Goal: Use online tool/utility: Use online tool/utility

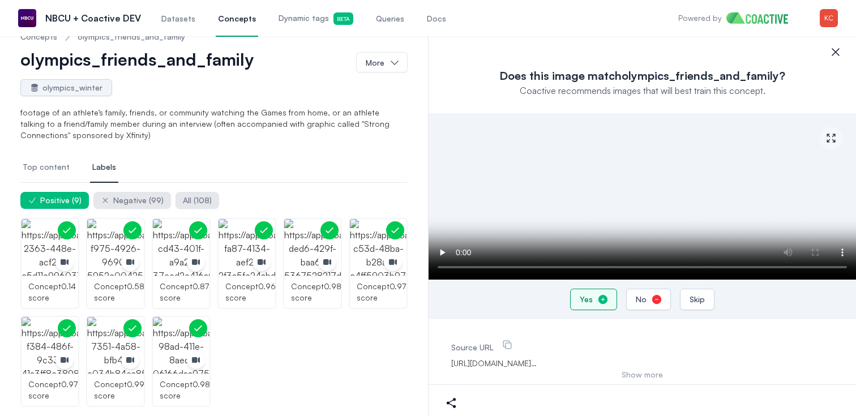
click at [594, 303] on button "Yes" at bounding box center [593, 300] width 47 height 22
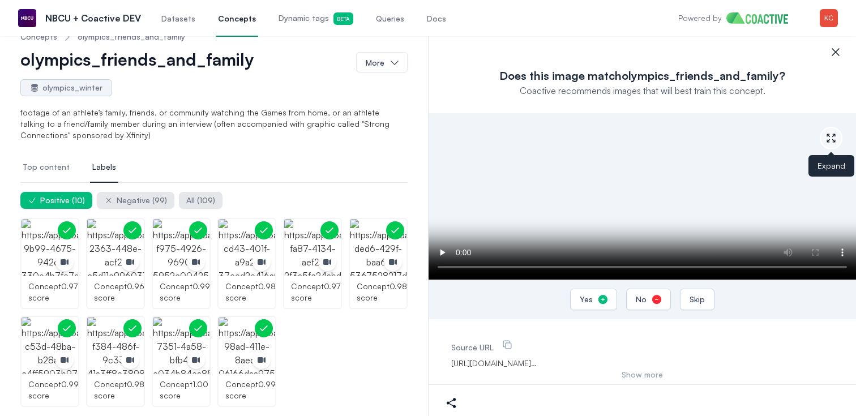
click at [833, 139] on icon "button" at bounding box center [831, 138] width 8 height 8
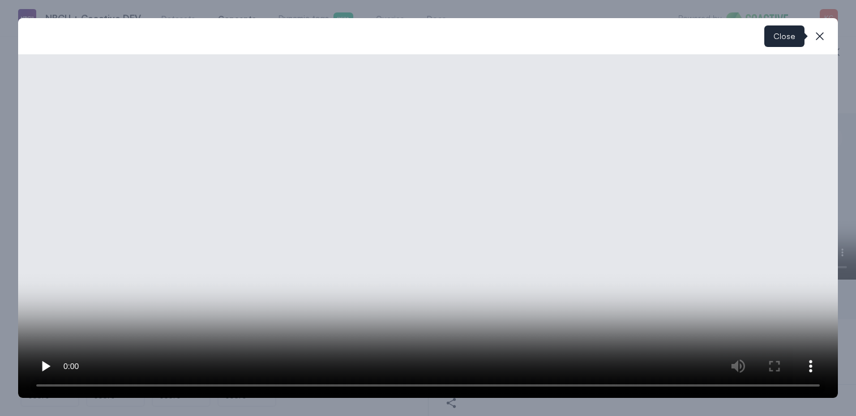
click at [820, 37] on icon "button" at bounding box center [820, 36] width 14 height 14
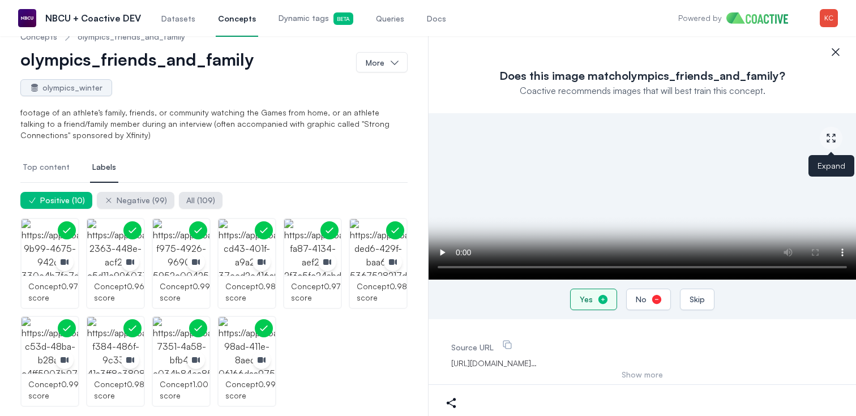
click at [593, 300] on button "Yes" at bounding box center [593, 300] width 47 height 22
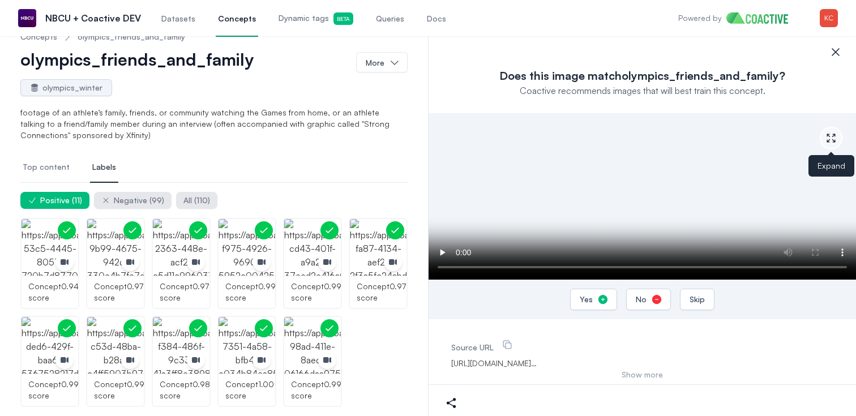
click at [831, 138] on icon "button" at bounding box center [831, 138] width 11 height 11
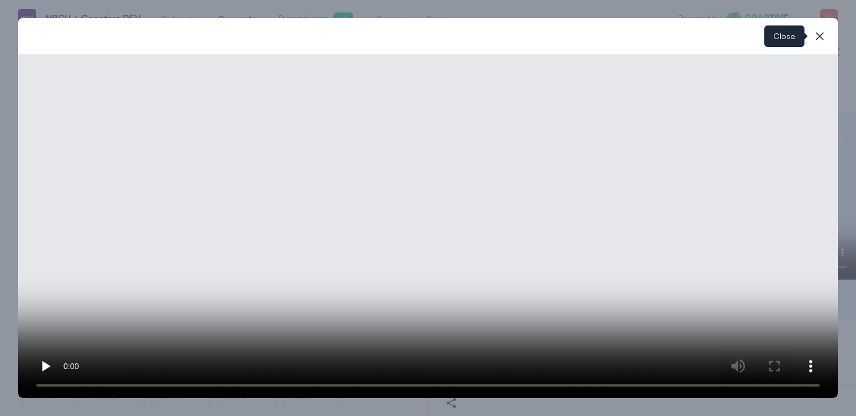
click at [820, 37] on icon "button" at bounding box center [820, 36] width 14 height 14
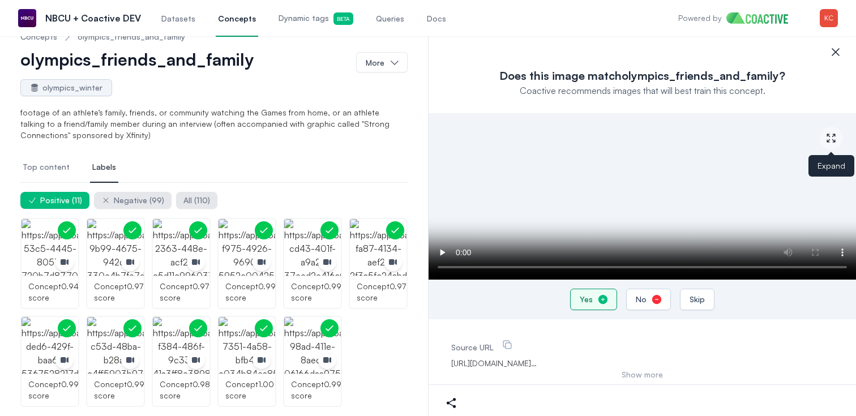
click at [596, 300] on button "Yes" at bounding box center [593, 300] width 47 height 22
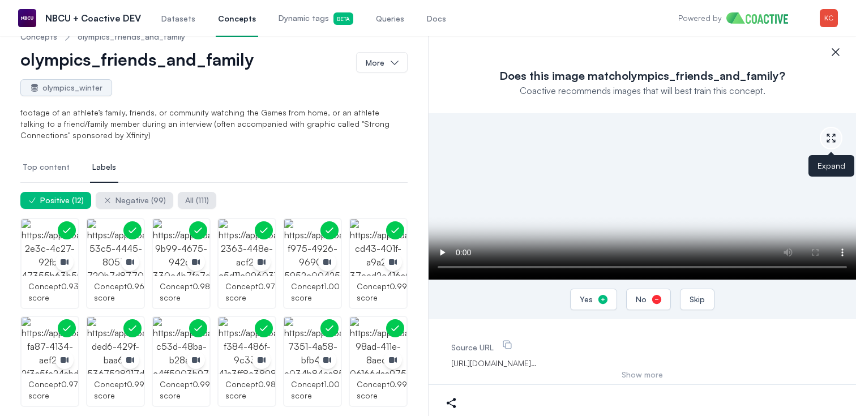
click at [834, 139] on icon "button" at bounding box center [831, 138] width 11 height 11
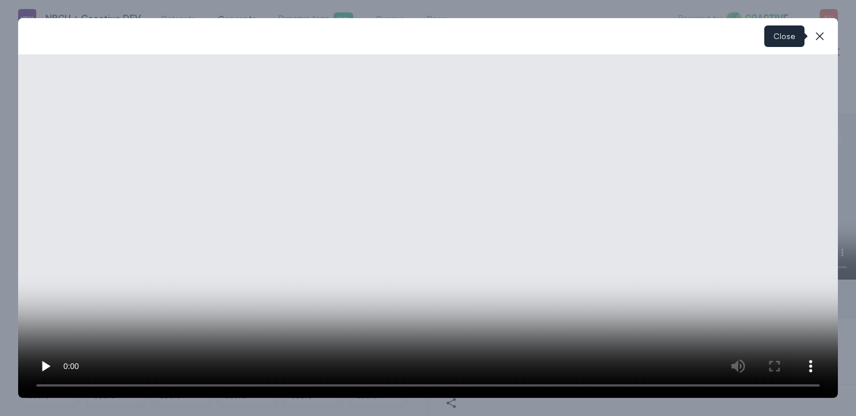
click at [821, 38] on icon "button" at bounding box center [820, 36] width 14 height 14
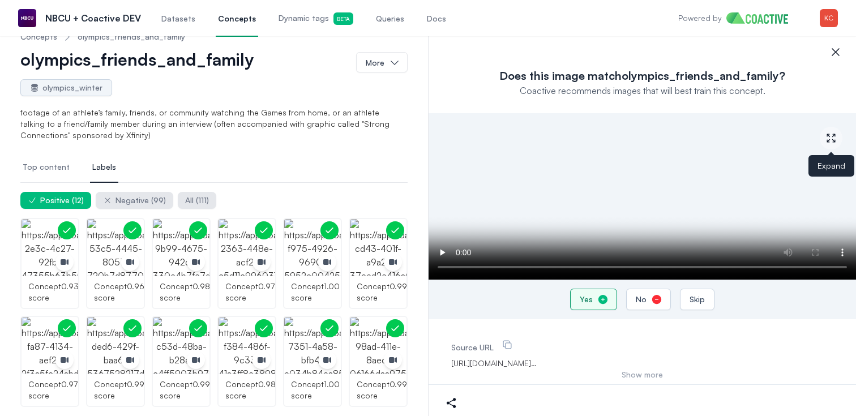
click at [599, 300] on icon "button" at bounding box center [603, 299] width 9 height 9
click at [831, 134] on icon "button" at bounding box center [831, 138] width 11 height 11
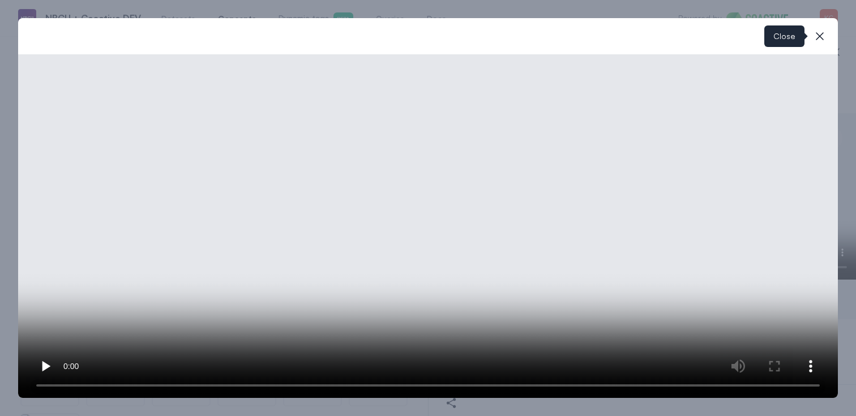
click at [822, 37] on icon "button" at bounding box center [820, 36] width 14 height 14
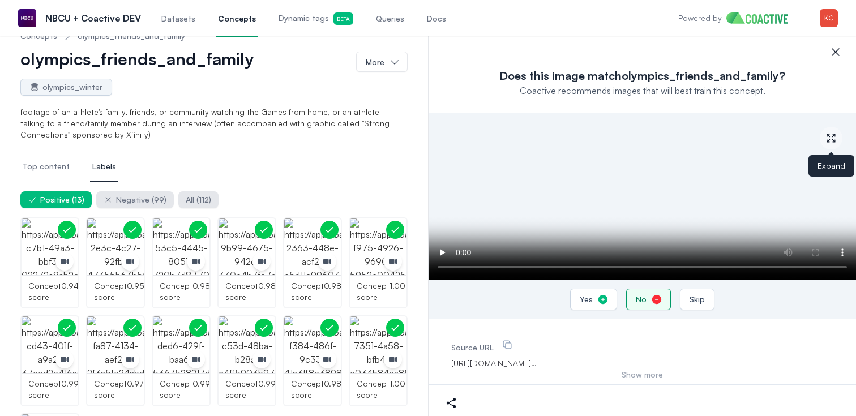
click at [646, 299] on button "No" at bounding box center [648, 300] width 45 height 22
click at [832, 134] on icon "button" at bounding box center [831, 138] width 11 height 11
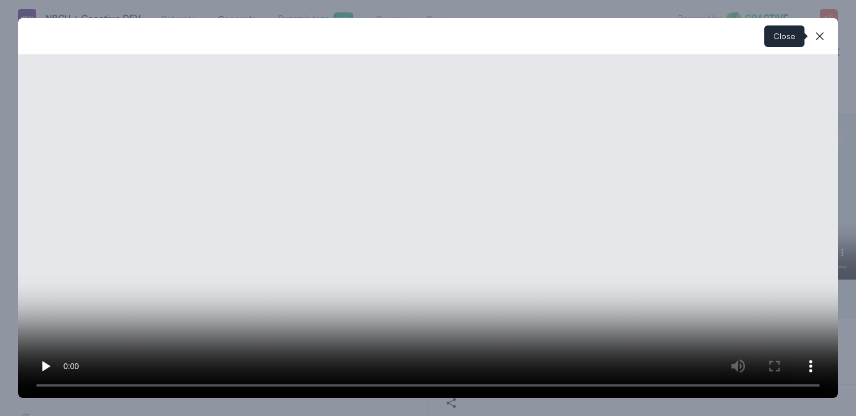
click at [820, 36] on icon "button" at bounding box center [820, 36] width 8 height 8
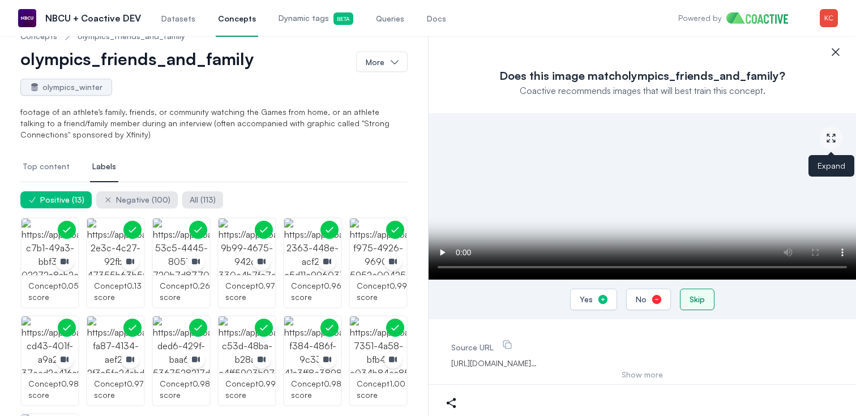
click at [691, 304] on div "Skip" at bounding box center [697, 299] width 15 height 11
click at [831, 135] on icon "button" at bounding box center [831, 138] width 11 height 11
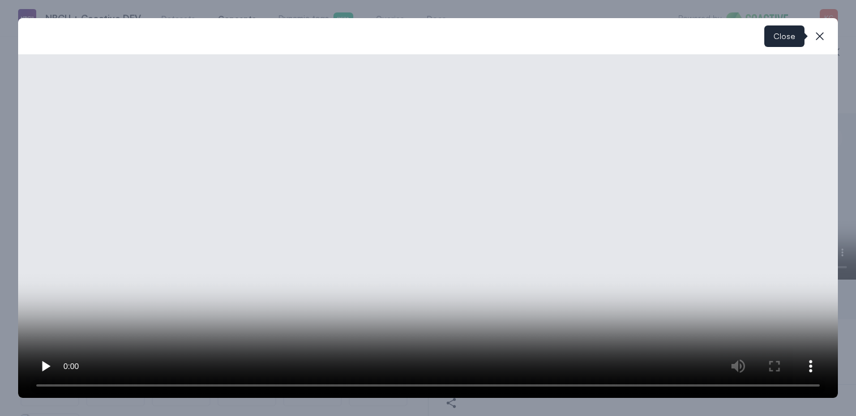
click at [818, 32] on icon "button" at bounding box center [820, 36] width 14 height 14
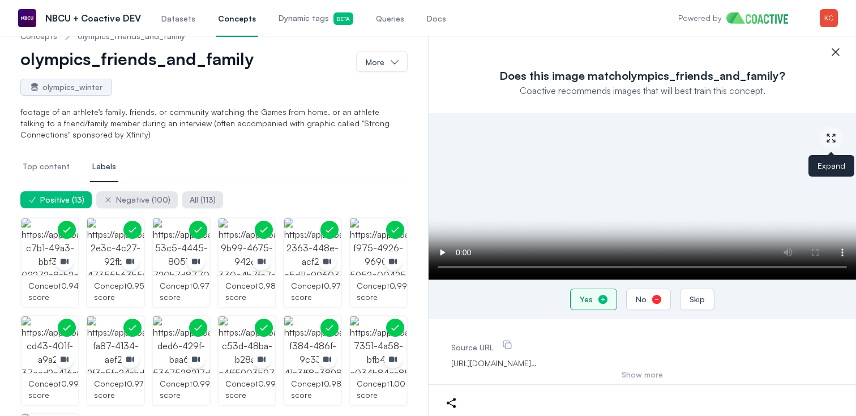
click at [598, 296] on icon "button" at bounding box center [603, 299] width 11 height 11
click at [830, 135] on icon "button" at bounding box center [831, 138] width 11 height 11
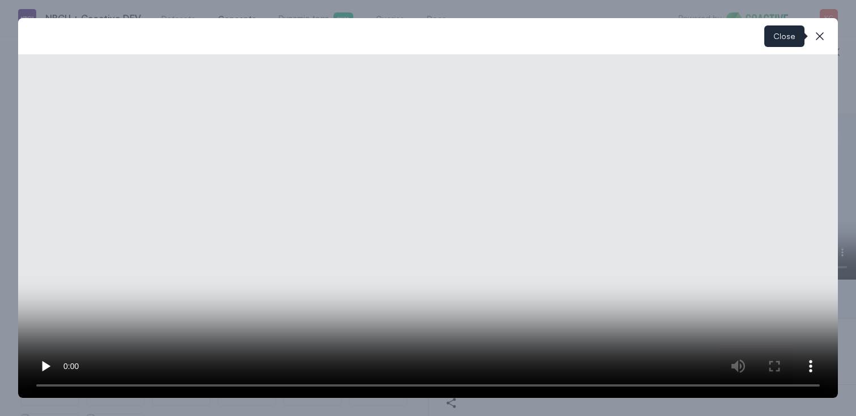
click at [818, 36] on icon "button" at bounding box center [820, 36] width 14 height 14
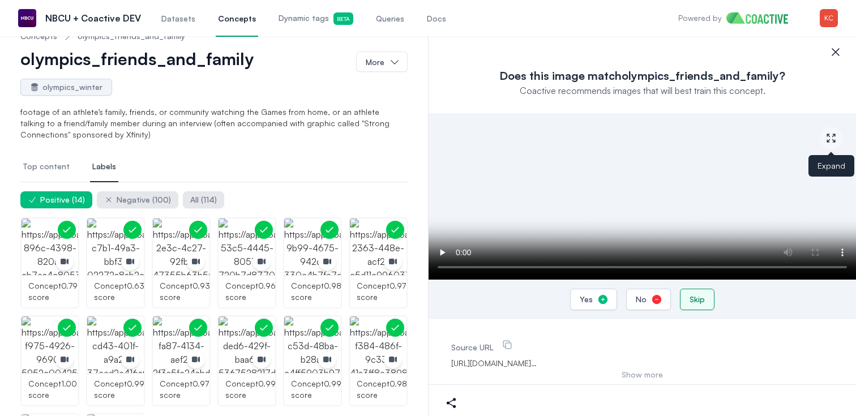
click at [692, 292] on button "Skip" at bounding box center [697, 300] width 35 height 22
click at [651, 297] on icon "button" at bounding box center [656, 299] width 11 height 11
click at [831, 138] on icon "button" at bounding box center [831, 138] width 11 height 11
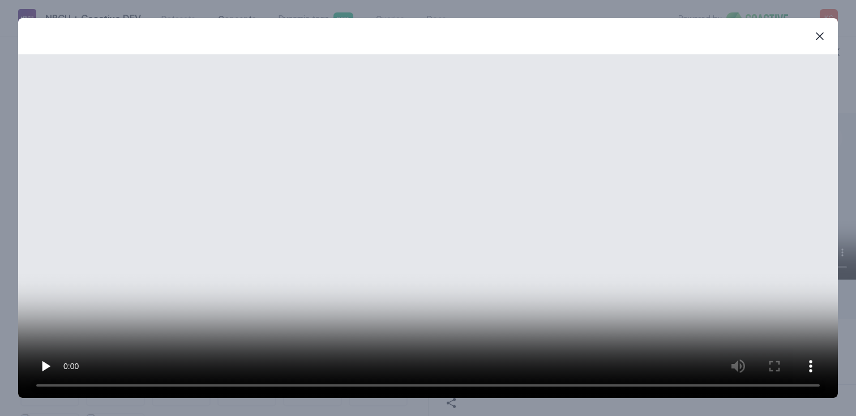
click at [782, 296] on video at bounding box center [428, 226] width 820 height 344
click at [705, 284] on video at bounding box center [428, 226] width 820 height 344
click at [818, 35] on icon "button" at bounding box center [820, 36] width 14 height 14
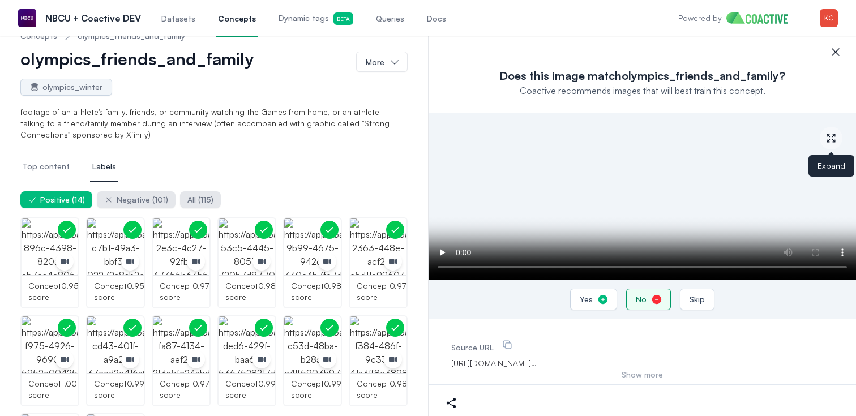
click at [649, 300] on button "No" at bounding box center [648, 300] width 45 height 22
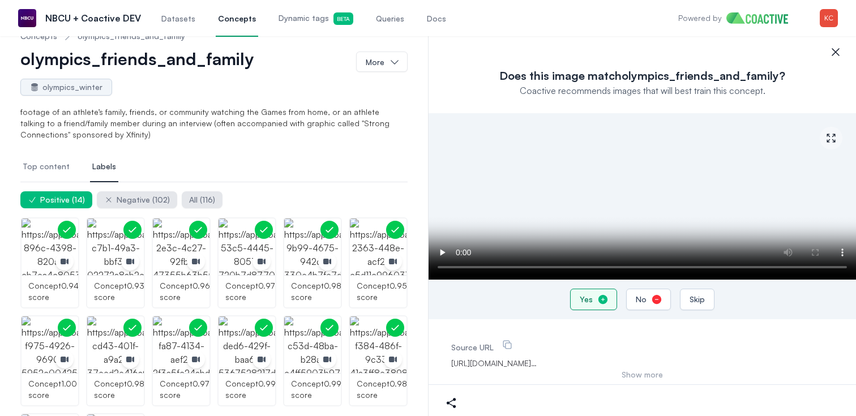
click at [591, 298] on div "Yes" at bounding box center [586, 299] width 13 height 11
drag, startPoint x: 648, startPoint y: 296, endPoint x: 668, endPoint y: 318, distance: 30.1
click at [648, 296] on button "No" at bounding box center [648, 300] width 45 height 22
click at [598, 299] on icon "button" at bounding box center [603, 299] width 11 height 11
click at [833, 140] on icon "button" at bounding box center [831, 138] width 11 height 11
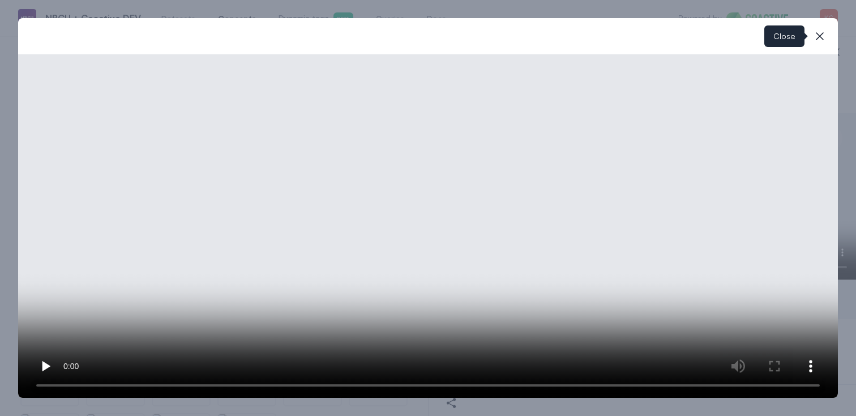
click at [822, 36] on icon "button" at bounding box center [820, 36] width 14 height 14
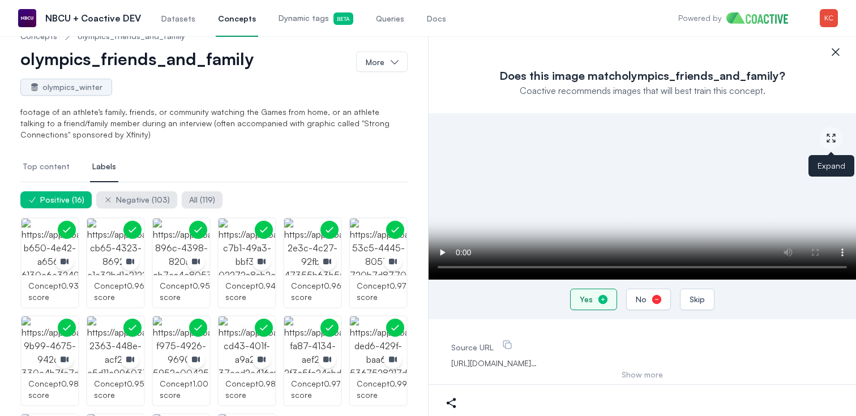
click at [591, 296] on div "Yes" at bounding box center [586, 299] width 13 height 11
click at [602, 297] on icon "button" at bounding box center [603, 299] width 9 height 9
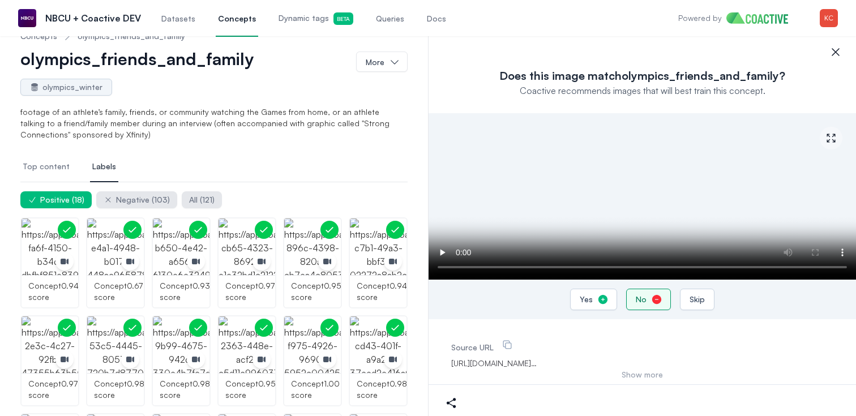
click at [655, 300] on icon "button" at bounding box center [656, 299] width 9 height 9
click at [651, 301] on icon "button" at bounding box center [656, 299] width 11 height 11
click at [649, 293] on button "No" at bounding box center [648, 300] width 45 height 22
click at [646, 297] on button "No" at bounding box center [648, 300] width 45 height 22
drag, startPoint x: 596, startPoint y: 300, endPoint x: 512, endPoint y: 301, distance: 83.8
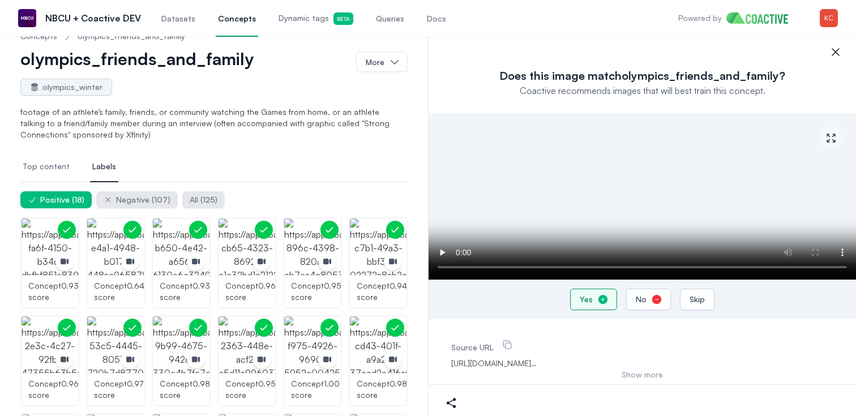
click at [596, 300] on button "Yes" at bounding box center [593, 300] width 47 height 22
click at [596, 302] on button "Yes" at bounding box center [593, 300] width 47 height 22
click at [600, 301] on icon "button" at bounding box center [603, 299] width 9 height 9
click at [601, 302] on icon "button" at bounding box center [603, 299] width 9 height 9
click at [601, 298] on icon "button" at bounding box center [603, 299] width 9 height 9
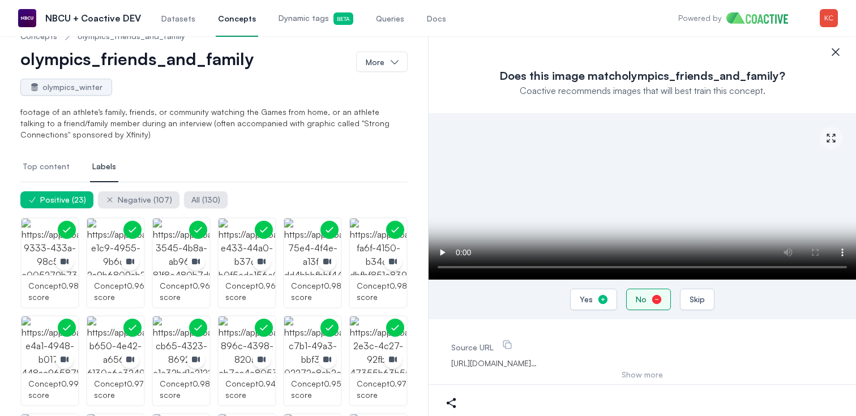
click at [646, 297] on button "No" at bounding box center [648, 300] width 45 height 22
click at [591, 296] on div "Yes" at bounding box center [586, 299] width 13 height 11
click at [641, 300] on div "No" at bounding box center [641, 299] width 11 height 11
click at [647, 300] on button "No" at bounding box center [648, 300] width 45 height 22
click at [592, 301] on div "Yes" at bounding box center [586, 299] width 13 height 11
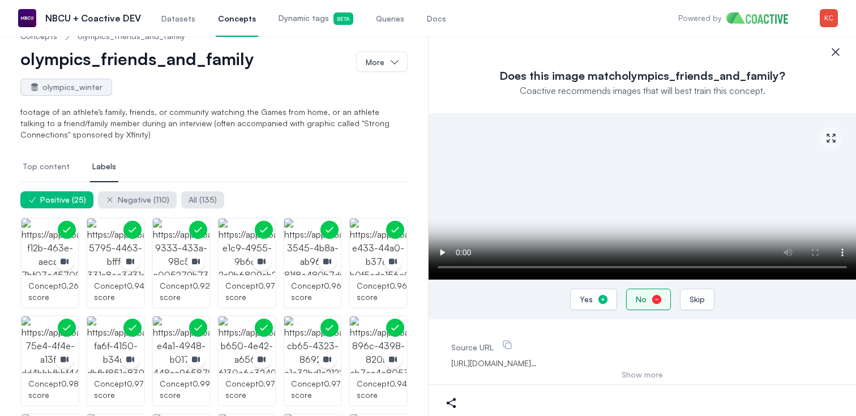
click at [648, 297] on button "No" at bounding box center [648, 300] width 45 height 22
click at [592, 305] on button "Yes" at bounding box center [593, 300] width 47 height 22
drag, startPoint x: 596, startPoint y: 304, endPoint x: 615, endPoint y: 279, distance: 30.7
click at [598, 304] on icon "button" at bounding box center [603, 299] width 11 height 11
click at [599, 299] on icon "button" at bounding box center [603, 299] width 9 height 9
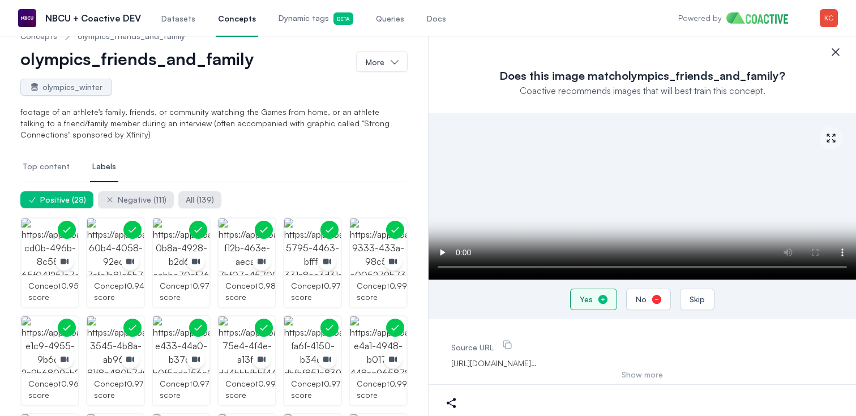
click at [591, 297] on div "Yes" at bounding box center [586, 299] width 13 height 11
click at [645, 301] on div "No" at bounding box center [641, 299] width 11 height 11
click at [608, 298] on icon "button" at bounding box center [603, 299] width 11 height 11
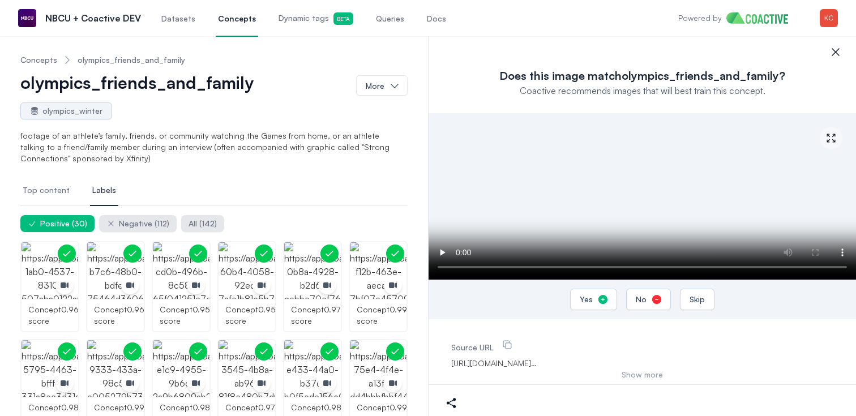
click at [54, 192] on span "Top content" at bounding box center [46, 190] width 47 height 11
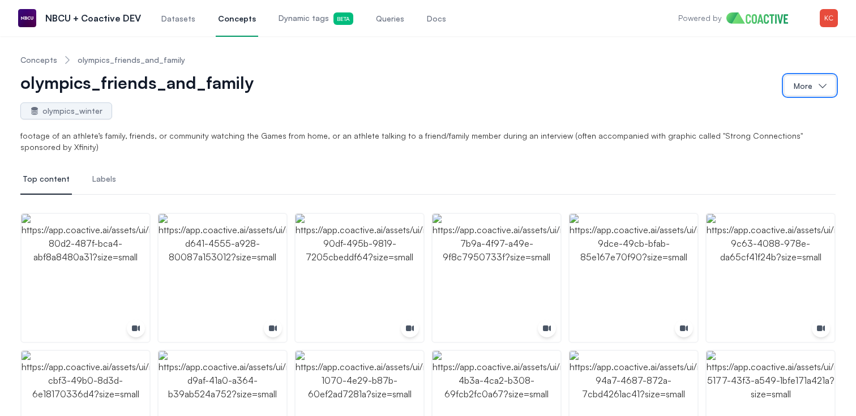
click at [809, 83] on button "More" at bounding box center [810, 85] width 52 height 20
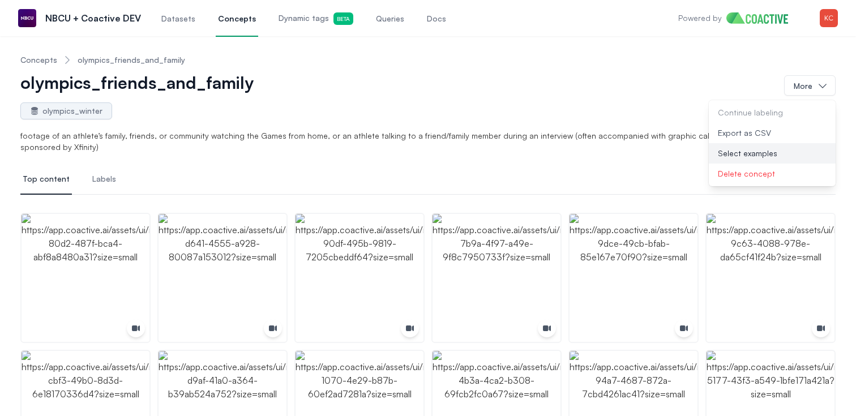
click at [754, 153] on button "Select examples" at bounding box center [772, 153] width 127 height 20
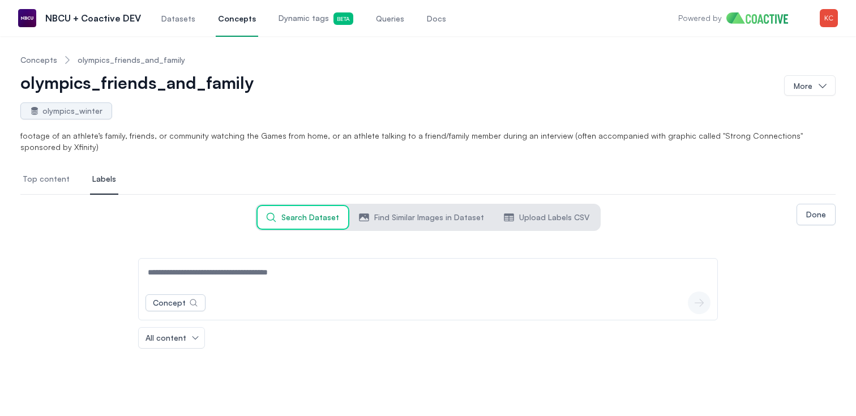
click at [237, 272] on input at bounding box center [428, 272] width 574 height 27
type input "**********"
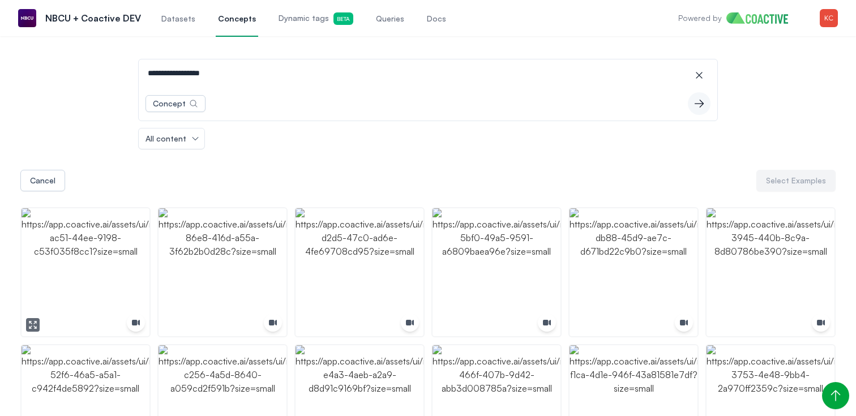
scroll to position [202, 0]
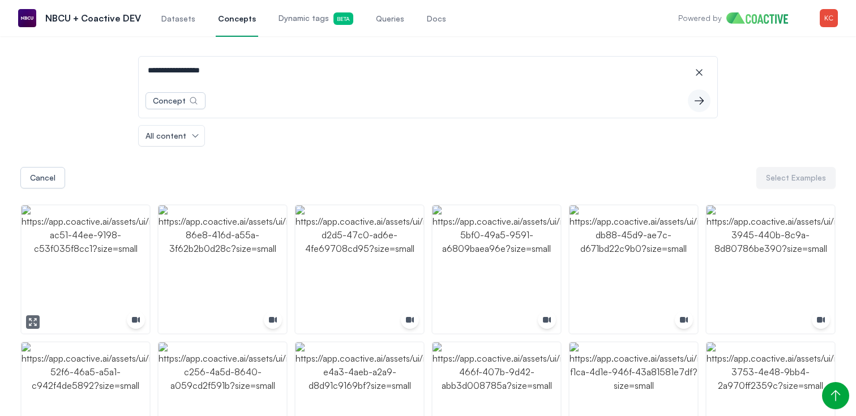
click at [31, 321] on icon "button" at bounding box center [32, 322] width 9 height 9
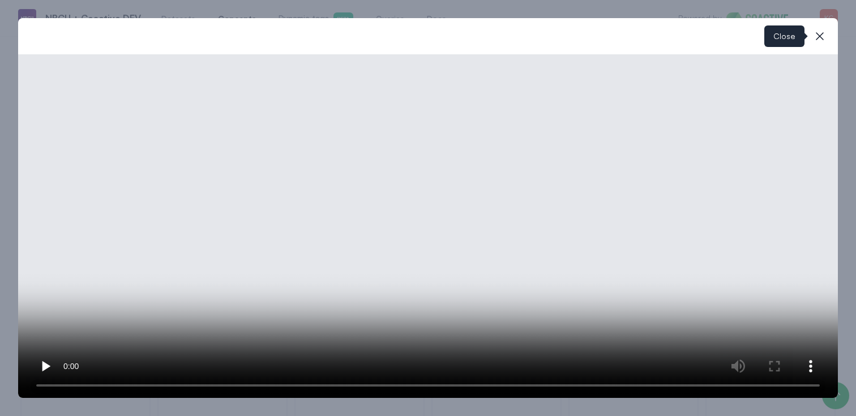
drag, startPoint x: 818, startPoint y: 39, endPoint x: 807, endPoint y: 47, distance: 14.2
click at [817, 39] on icon "button" at bounding box center [820, 36] width 8 height 8
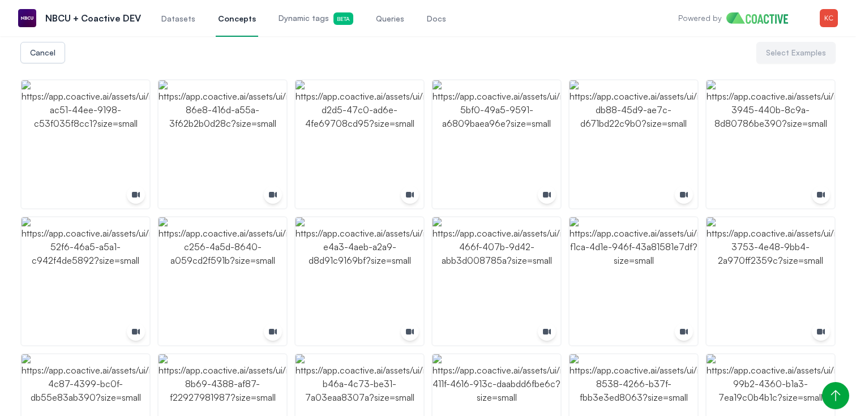
scroll to position [368, 0]
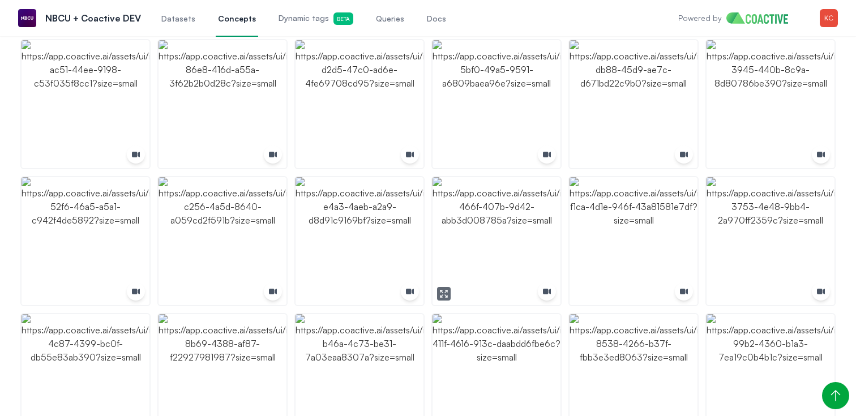
click at [441, 297] on icon "button" at bounding box center [443, 293] width 9 height 9
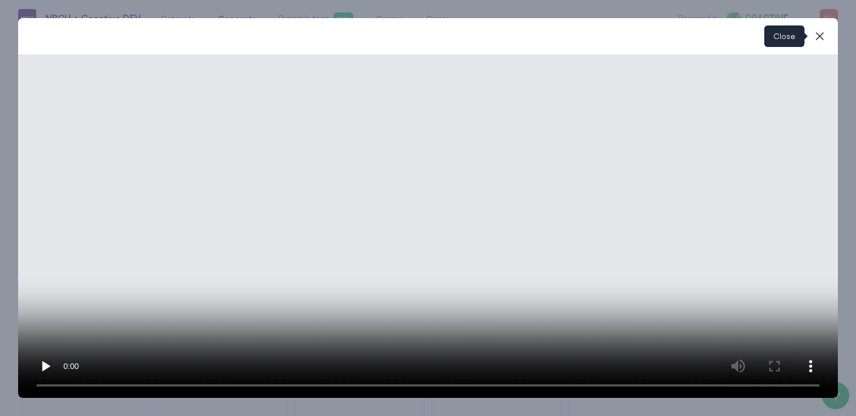
drag, startPoint x: 817, startPoint y: 37, endPoint x: 725, endPoint y: 129, distance: 129.8
click at [817, 37] on icon "button" at bounding box center [820, 36] width 14 height 14
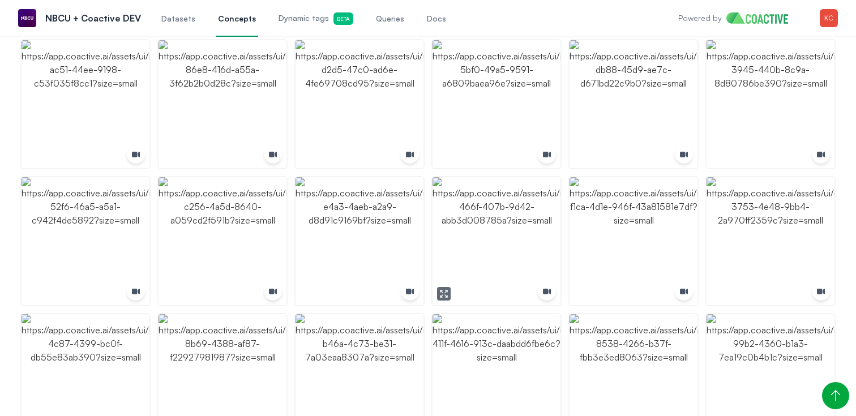
click at [519, 239] on img "button" at bounding box center [497, 241] width 128 height 128
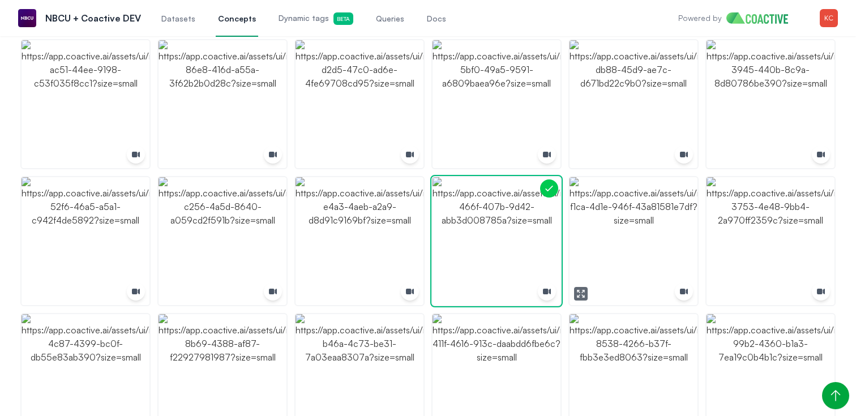
click at [577, 292] on icon "button" at bounding box center [581, 293] width 9 height 9
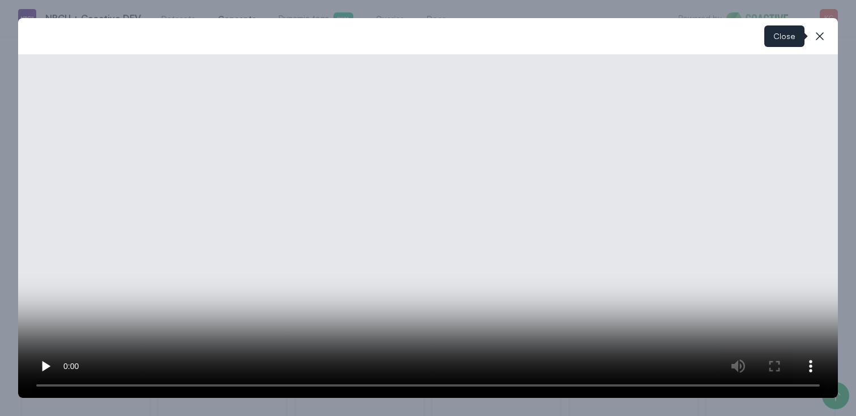
drag, startPoint x: 819, startPoint y: 33, endPoint x: 756, endPoint y: 148, distance: 131.0
click at [818, 35] on icon "button" at bounding box center [820, 36] width 14 height 14
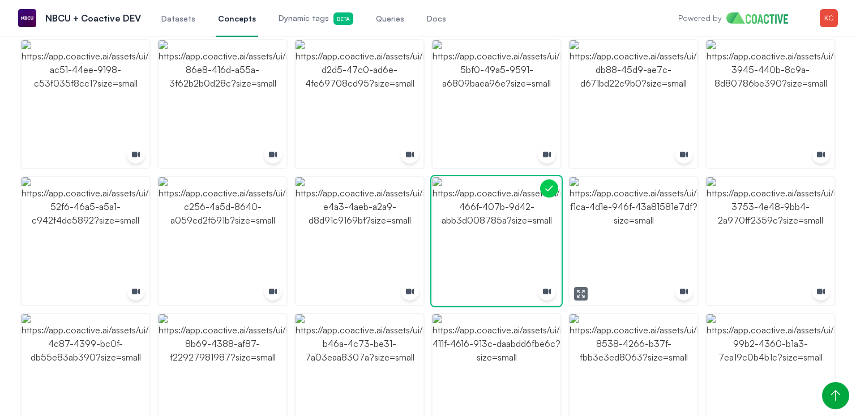
click at [660, 220] on img "button" at bounding box center [634, 241] width 128 height 128
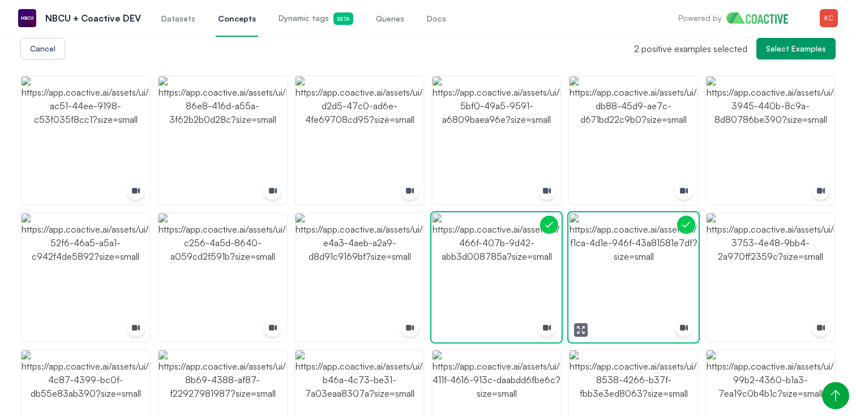
scroll to position [321, 0]
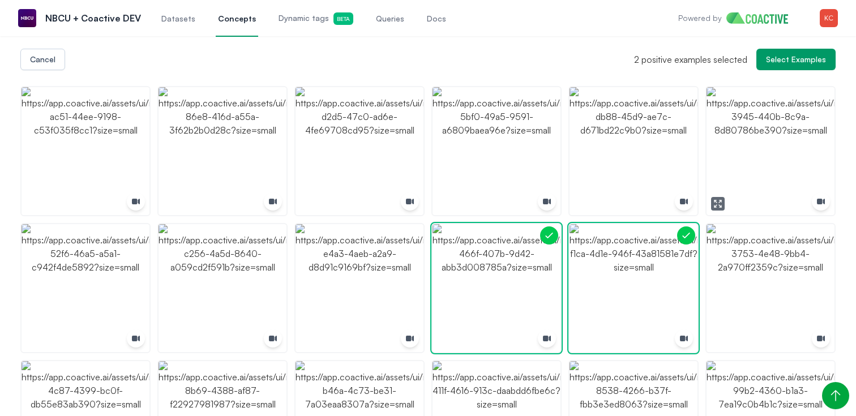
click at [723, 200] on button "button" at bounding box center [718, 204] width 14 height 14
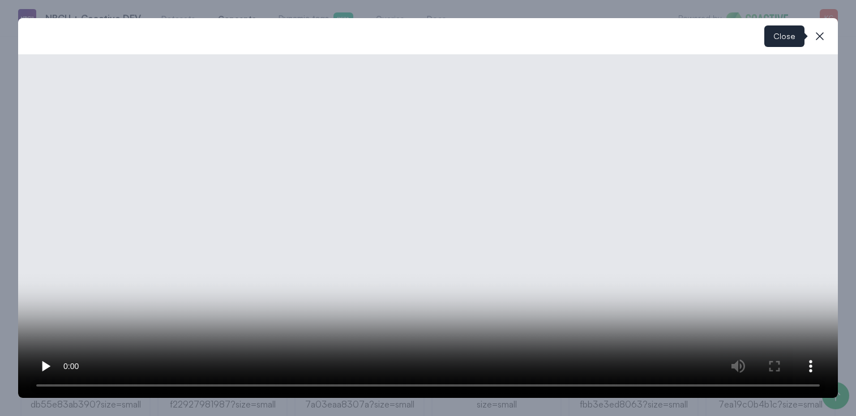
click at [820, 40] on icon "button" at bounding box center [820, 36] width 14 height 14
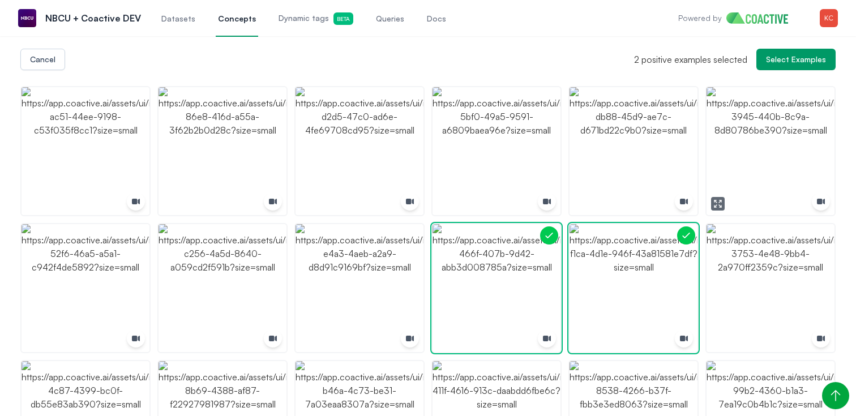
click at [778, 122] on img "button" at bounding box center [771, 151] width 128 height 128
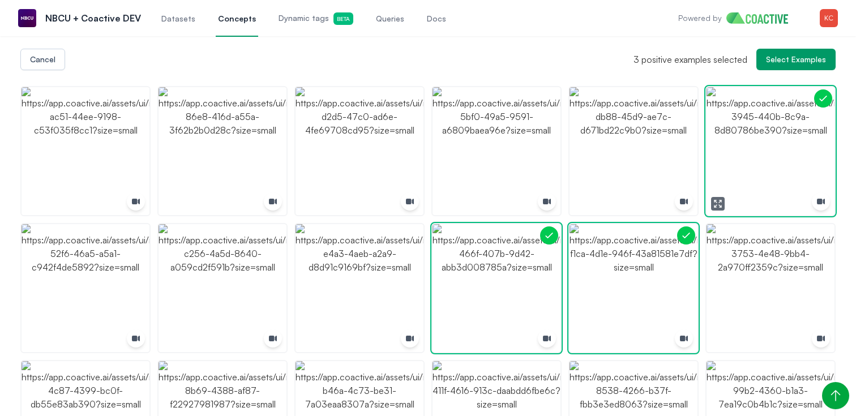
click at [778, 122] on img "button" at bounding box center [771, 151] width 128 height 128
click at [641, 172] on img "button" at bounding box center [634, 151] width 128 height 128
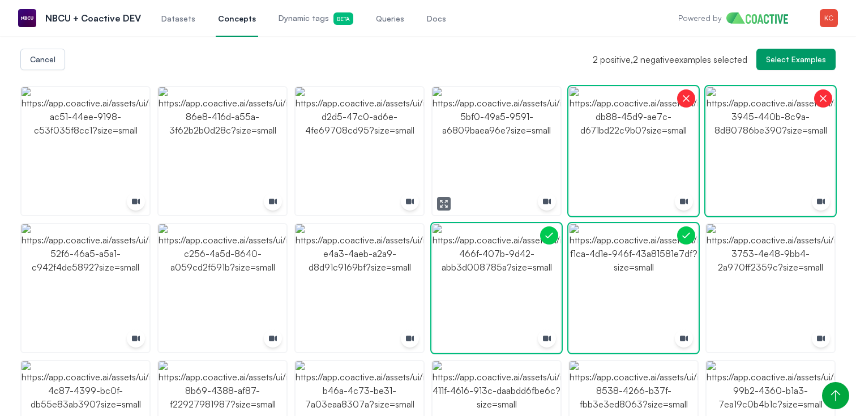
click at [445, 200] on icon "button" at bounding box center [443, 203] width 9 height 9
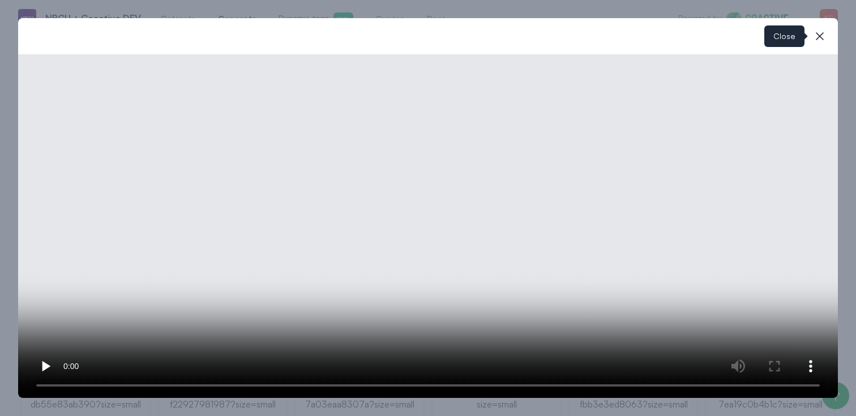
drag, startPoint x: 821, startPoint y: 36, endPoint x: 793, endPoint y: 42, distance: 28.3
click at [817, 37] on icon "button" at bounding box center [820, 36] width 14 height 14
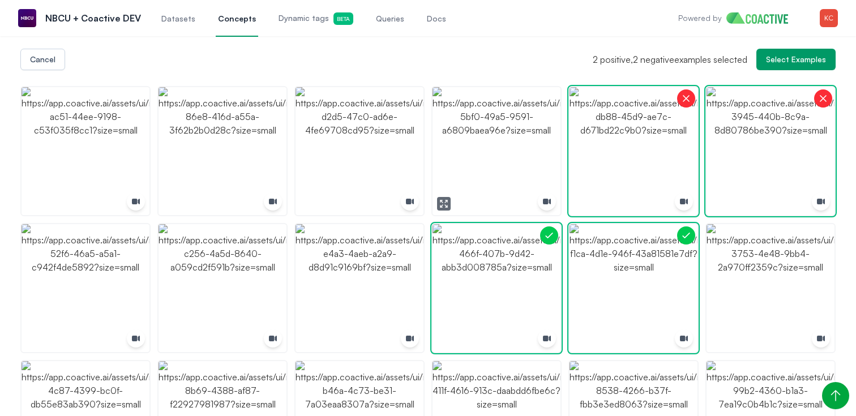
drag, startPoint x: 506, startPoint y: 139, endPoint x: 492, endPoint y: 140, distance: 14.8
click at [506, 139] on img "button" at bounding box center [497, 151] width 128 height 128
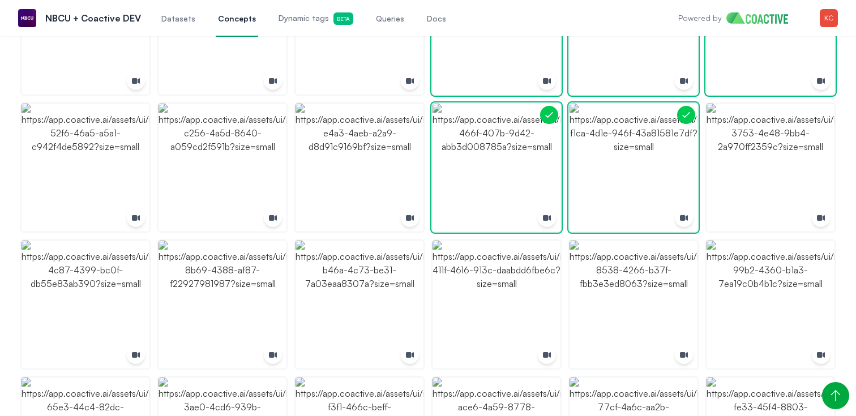
scroll to position [445, 0]
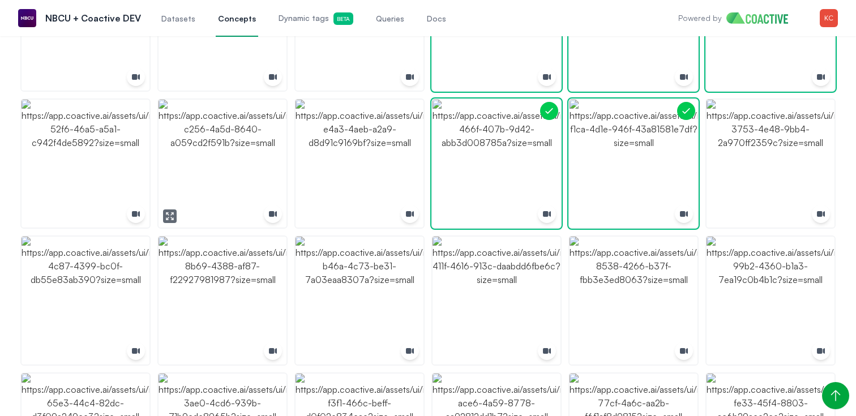
click at [171, 215] on icon "button" at bounding box center [169, 216] width 9 height 9
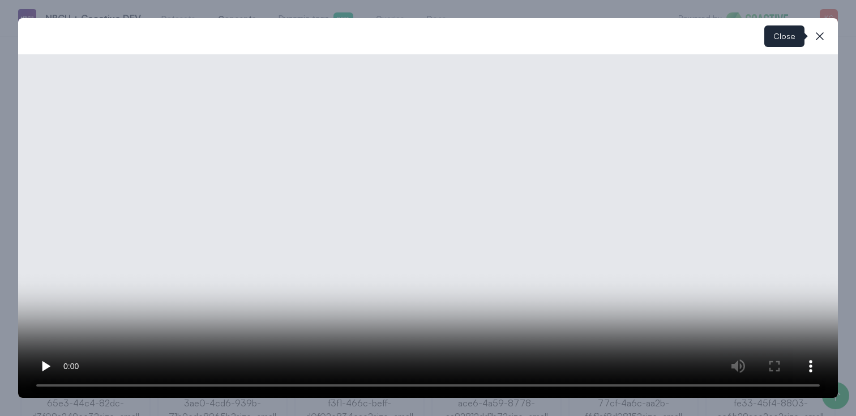
click at [818, 38] on icon "button" at bounding box center [820, 36] width 8 height 8
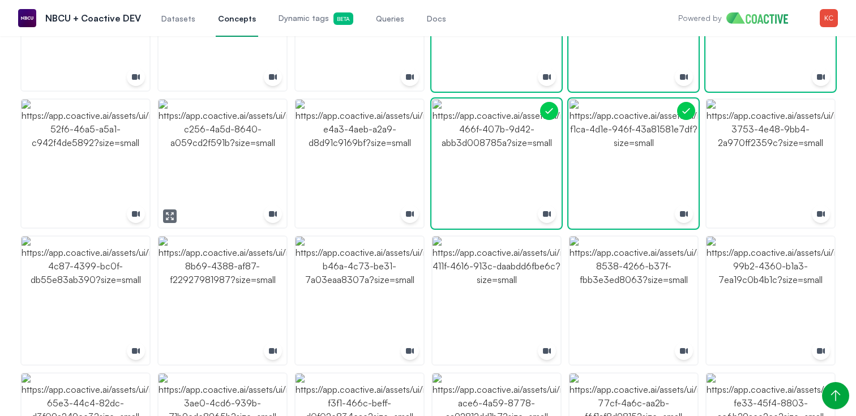
click at [250, 180] on img "button" at bounding box center [223, 164] width 128 height 128
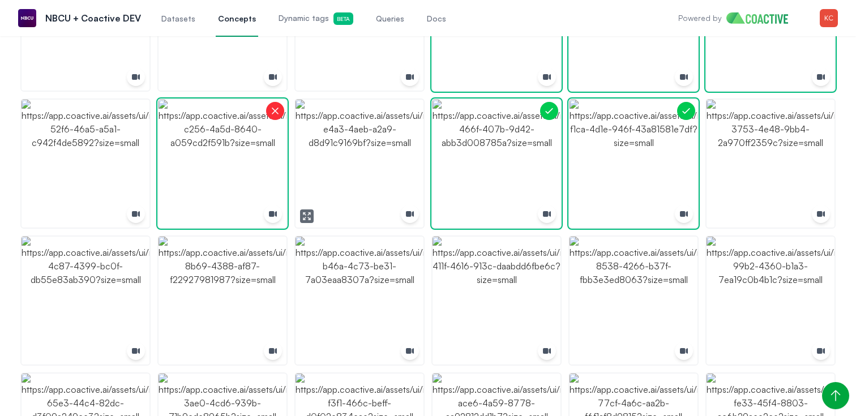
click at [308, 218] on icon "button" at bounding box center [306, 216] width 9 height 9
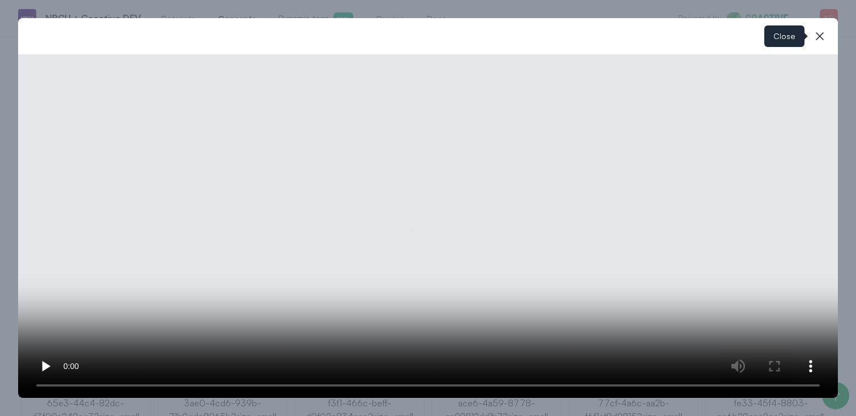
drag, startPoint x: 819, startPoint y: 36, endPoint x: 813, endPoint y: 38, distance: 6.1
click at [818, 36] on icon "button" at bounding box center [820, 36] width 14 height 14
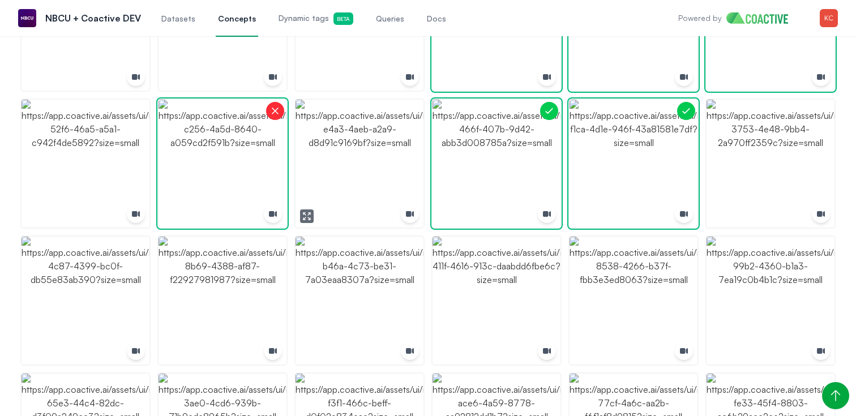
click at [369, 155] on img "button" at bounding box center [360, 164] width 128 height 128
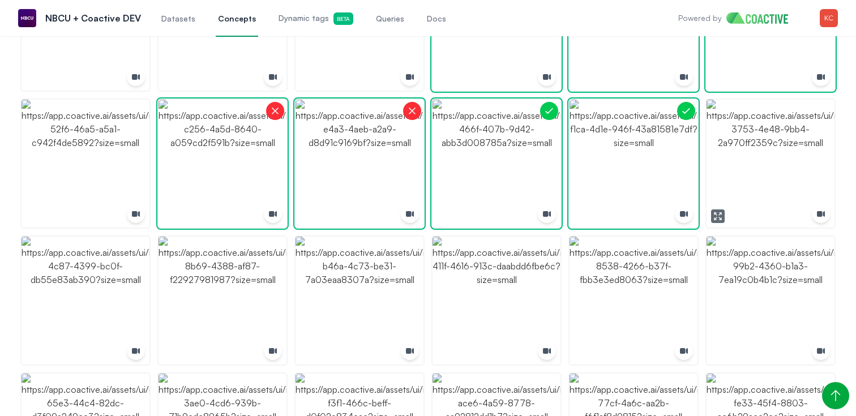
click at [718, 216] on icon "button" at bounding box center [718, 216] width 9 height 9
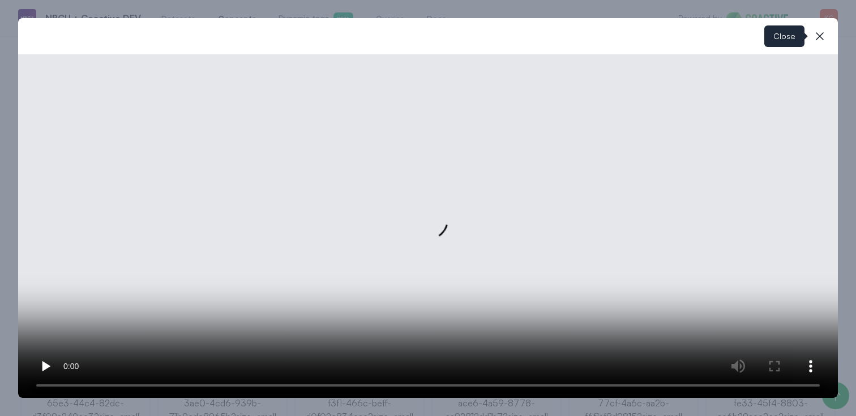
click at [828, 36] on button "close-modal" at bounding box center [820, 36] width 23 height 23
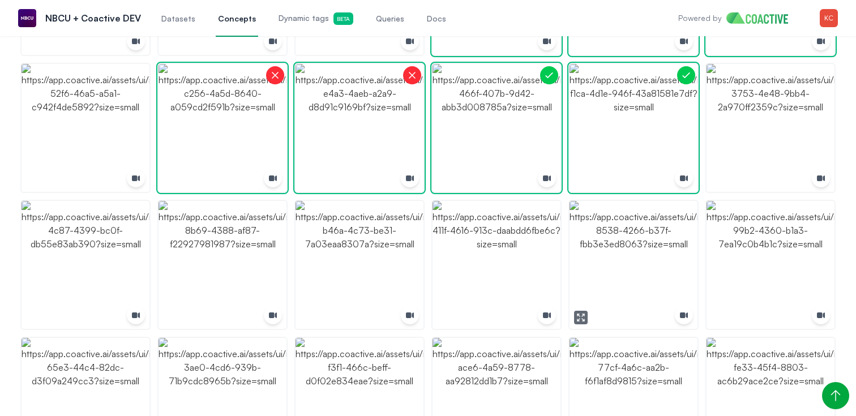
scroll to position [526, 0]
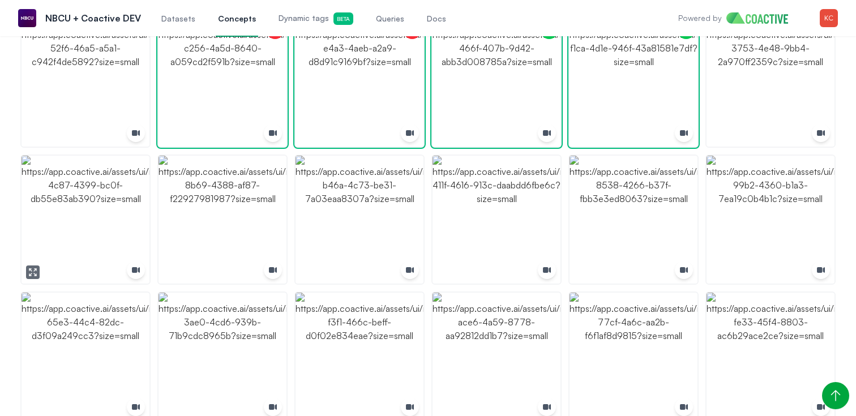
click at [32, 274] on icon "button" at bounding box center [32, 272] width 9 height 9
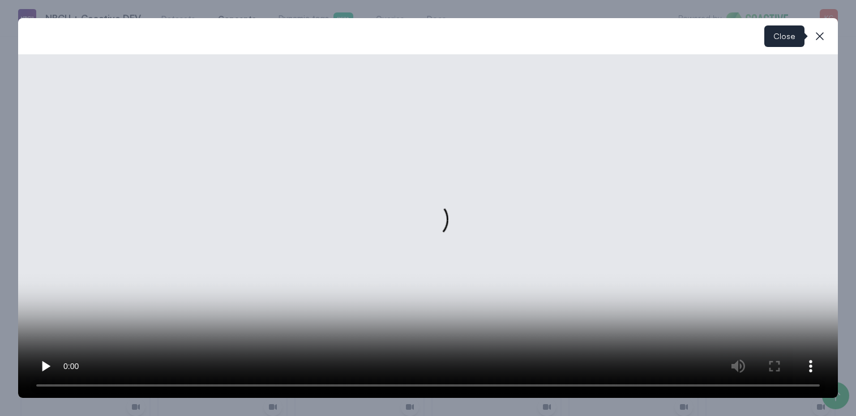
click at [820, 37] on icon "button" at bounding box center [820, 36] width 14 height 14
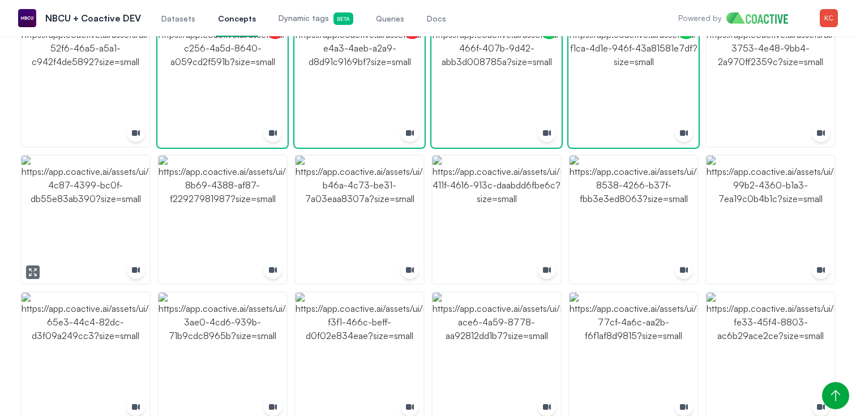
click at [81, 204] on img "button" at bounding box center [86, 220] width 128 height 128
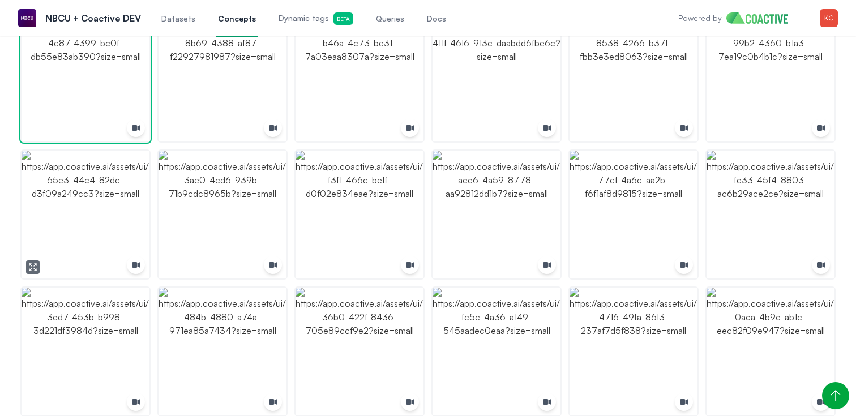
scroll to position [697, 0]
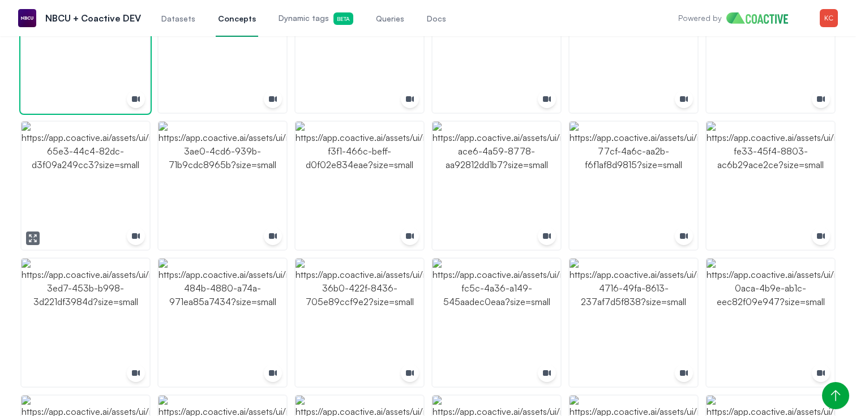
drag, startPoint x: 80, startPoint y: 211, endPoint x: 139, endPoint y: 203, distance: 59.4
click at [80, 211] on img "button" at bounding box center [86, 186] width 128 height 128
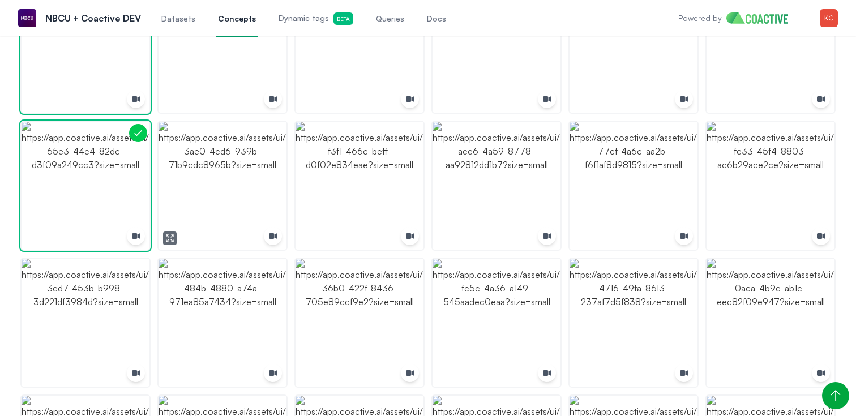
drag, startPoint x: 232, startPoint y: 195, endPoint x: 298, endPoint y: 194, distance: 66.3
click at [232, 195] on img "button" at bounding box center [223, 186] width 128 height 128
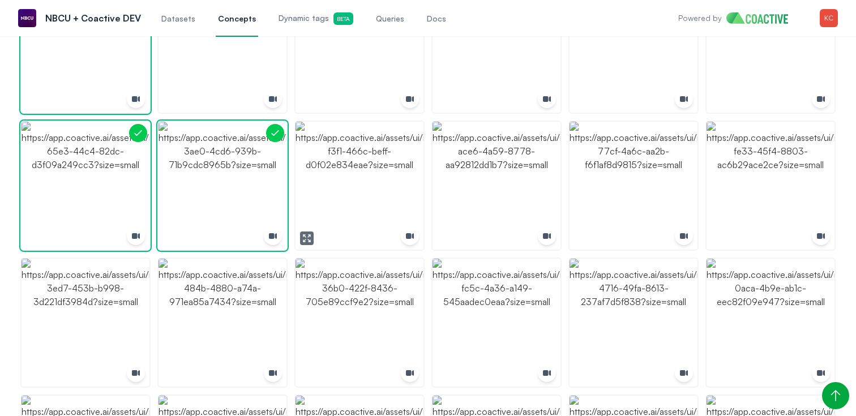
click at [337, 193] on img "button" at bounding box center [360, 186] width 128 height 128
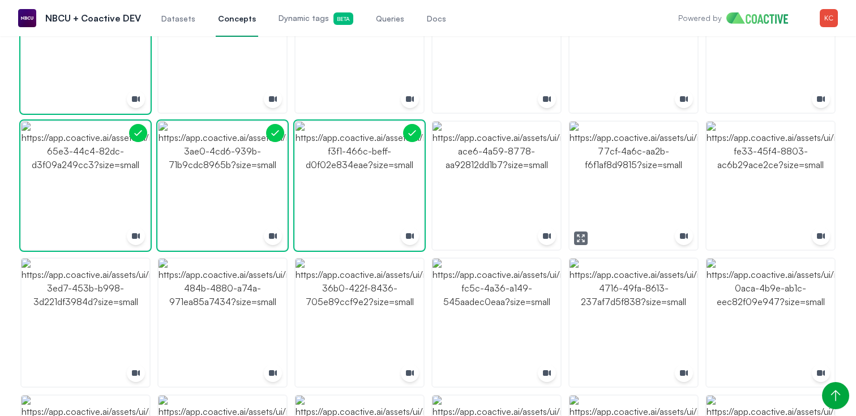
click at [650, 199] on img "button" at bounding box center [634, 186] width 128 height 128
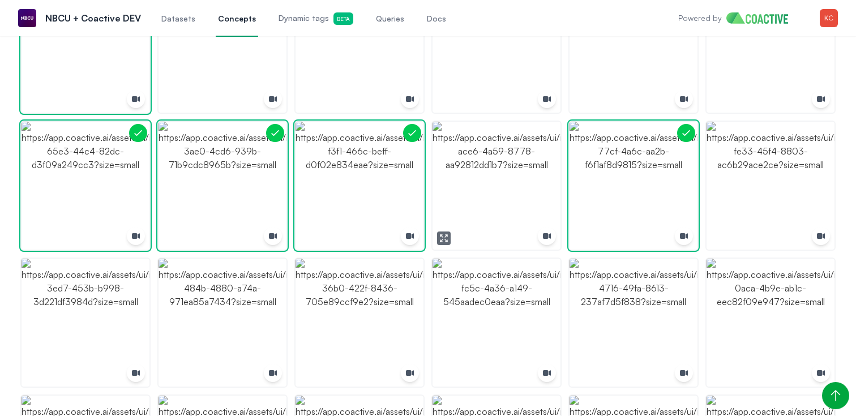
click at [500, 199] on img "button" at bounding box center [497, 186] width 128 height 128
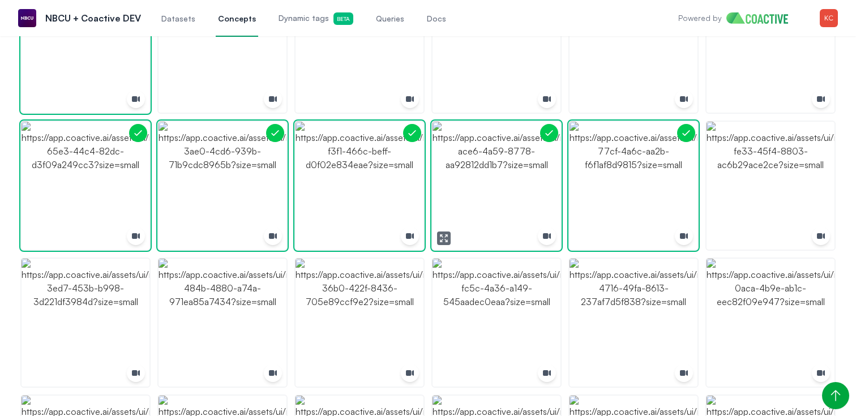
click at [500, 199] on img "button" at bounding box center [497, 186] width 128 height 128
click at [587, 377] on button "button" at bounding box center [581, 376] width 14 height 14
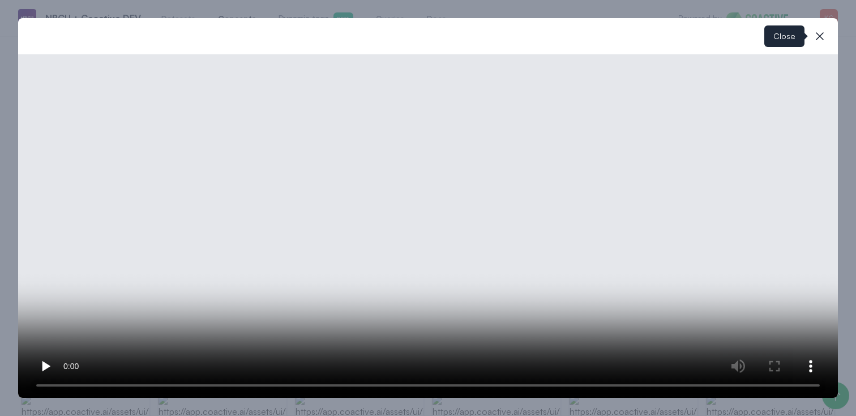
drag, startPoint x: 823, startPoint y: 37, endPoint x: 815, endPoint y: 46, distance: 12.0
click at [822, 38] on icon "button" at bounding box center [820, 36] width 14 height 14
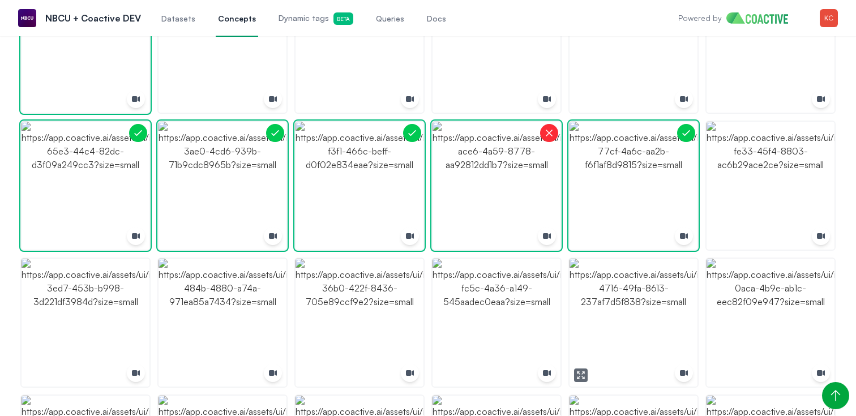
click at [601, 305] on img "button" at bounding box center [634, 323] width 128 height 128
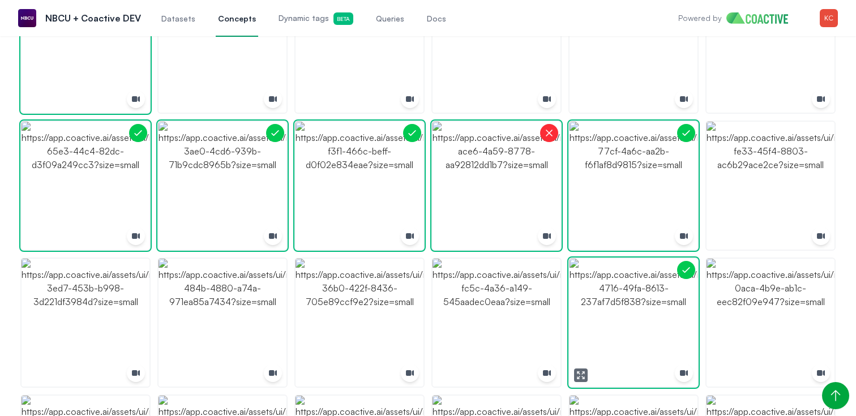
drag, startPoint x: 601, startPoint y: 305, endPoint x: 554, endPoint y: 308, distance: 47.6
click at [601, 305] on img "button" at bounding box center [634, 323] width 128 height 128
click at [441, 370] on button "button" at bounding box center [444, 376] width 14 height 14
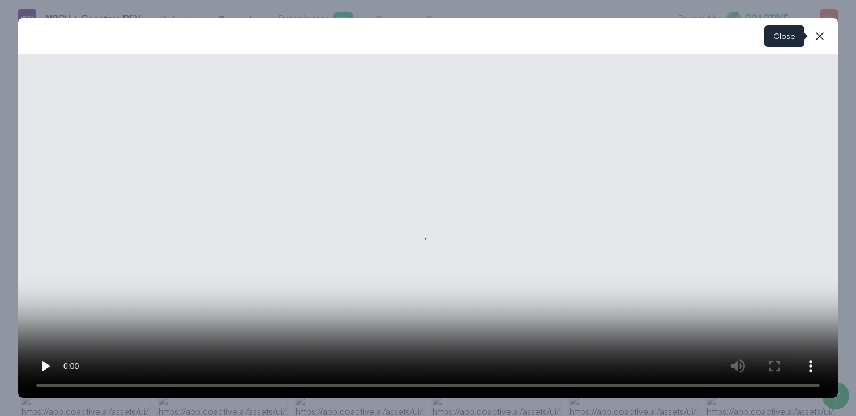
drag, startPoint x: 822, startPoint y: 35, endPoint x: 631, endPoint y: 174, distance: 236.3
click at [820, 36] on icon "button" at bounding box center [820, 36] width 14 height 14
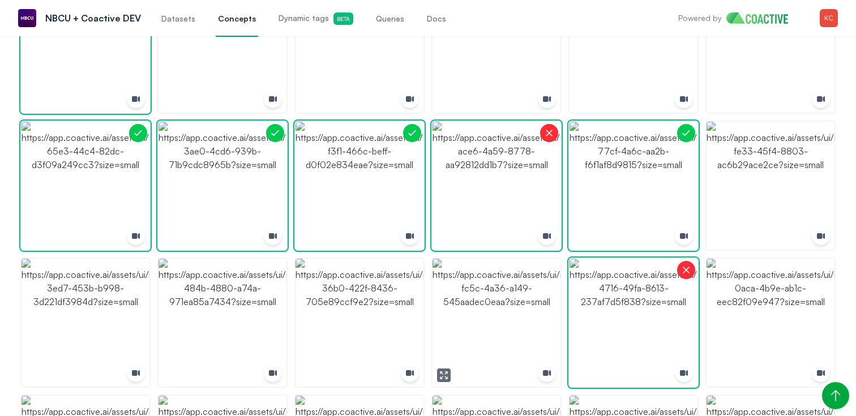
click at [493, 332] on img "button" at bounding box center [497, 323] width 128 height 128
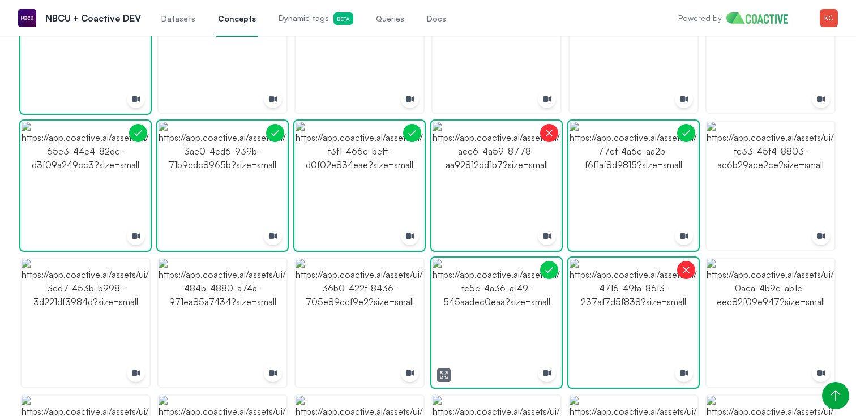
drag, startPoint x: 493, startPoint y: 332, endPoint x: 399, endPoint y: 352, distance: 96.0
click at [488, 333] on img "button" at bounding box center [497, 323] width 128 height 128
drag, startPoint x: 370, startPoint y: 349, endPoint x: 523, endPoint y: 338, distance: 153.9
click at [370, 349] on img "button" at bounding box center [360, 323] width 128 height 128
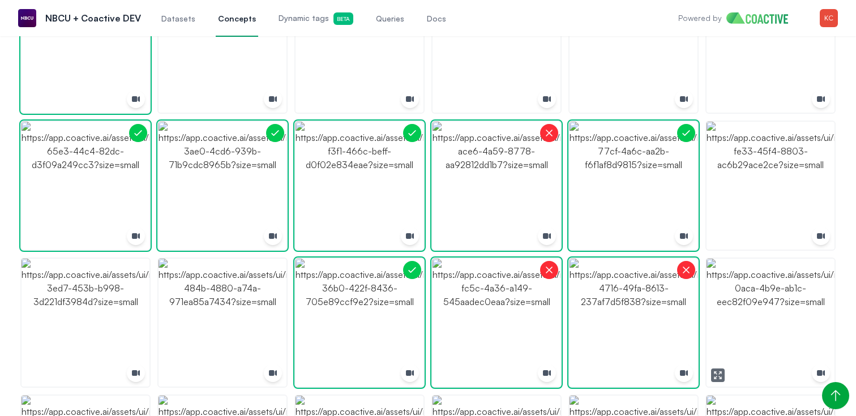
click at [784, 331] on img "button" at bounding box center [771, 323] width 128 height 128
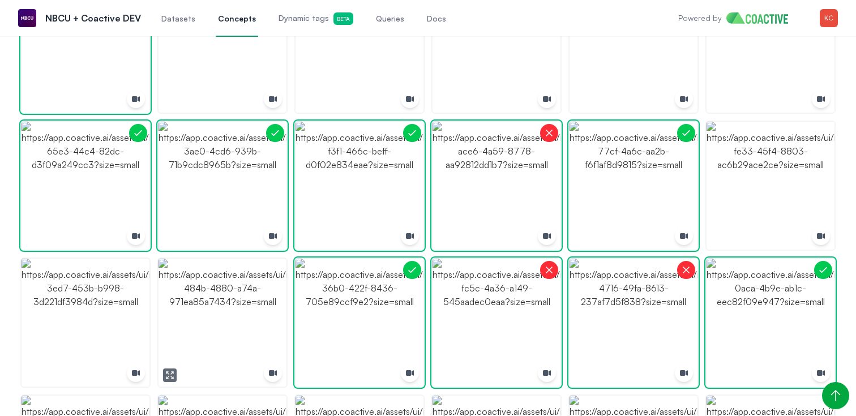
click at [207, 351] on img "button" at bounding box center [223, 323] width 128 height 128
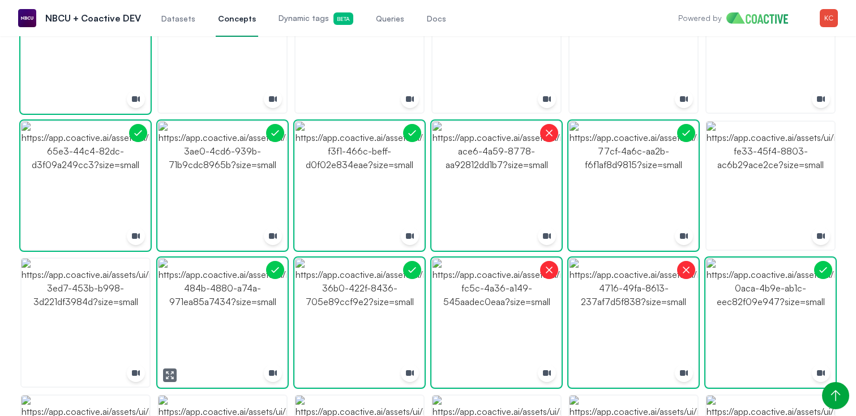
click at [207, 351] on img "button" at bounding box center [223, 323] width 128 height 128
drag, startPoint x: 79, startPoint y: 322, endPoint x: 86, endPoint y: 322, distance: 6.2
click at [79, 322] on img "button" at bounding box center [86, 323] width 128 height 128
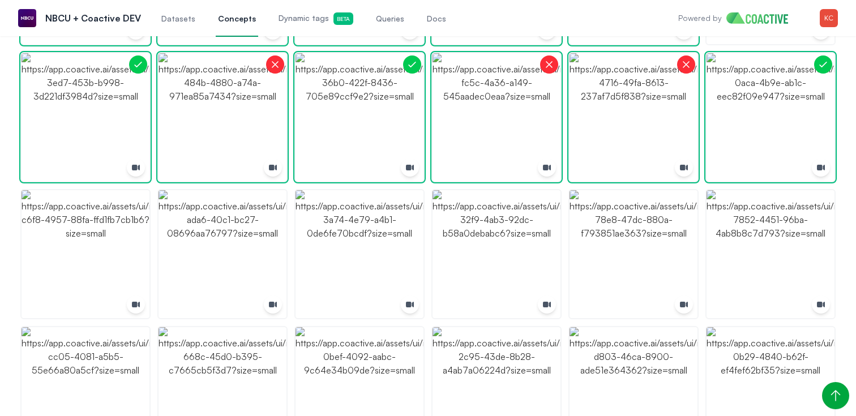
scroll to position [929, 0]
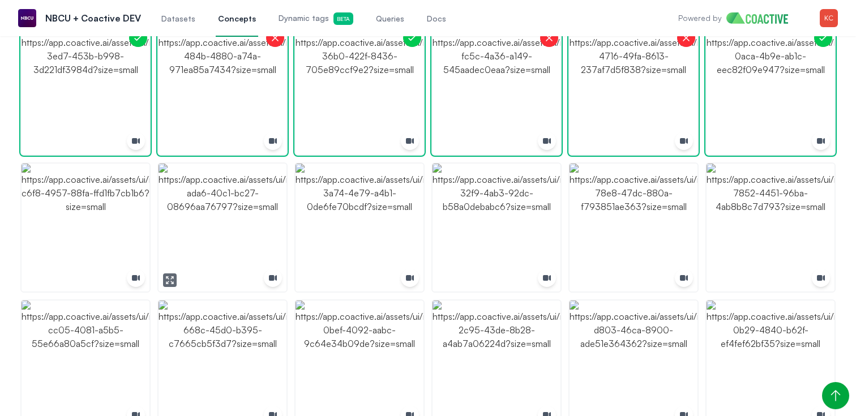
click at [266, 257] on img "button" at bounding box center [223, 228] width 128 height 128
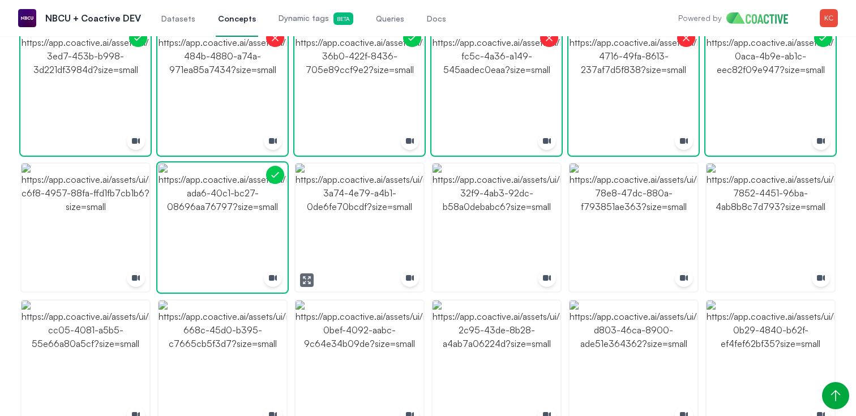
click at [381, 244] on img "button" at bounding box center [360, 228] width 128 height 128
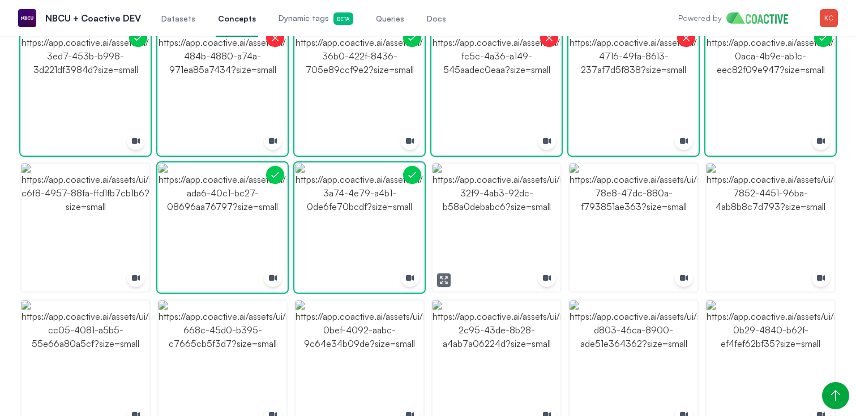
drag, startPoint x: 484, startPoint y: 236, endPoint x: 502, endPoint y: 233, distance: 18.3
click at [484, 235] on img "button" at bounding box center [497, 228] width 128 height 128
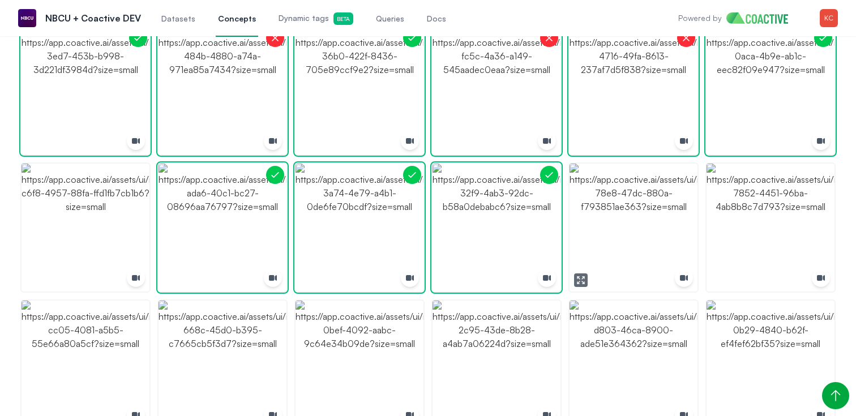
click at [607, 230] on img "button" at bounding box center [634, 228] width 128 height 128
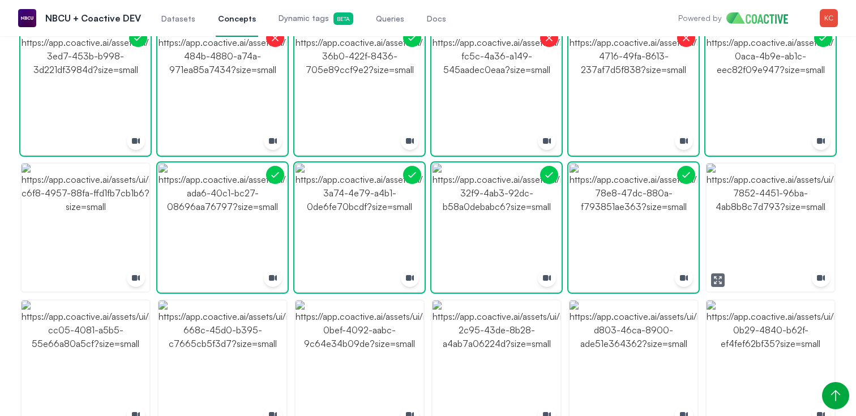
click at [782, 234] on img "button" at bounding box center [771, 228] width 128 height 128
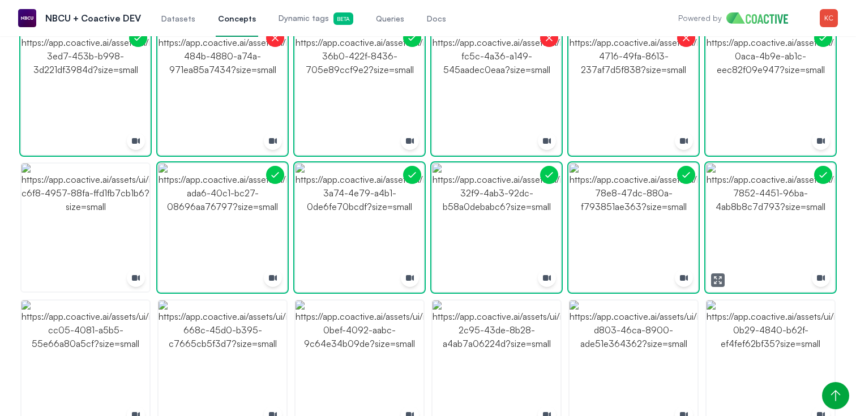
click at [782, 234] on img "button" at bounding box center [771, 228] width 128 height 128
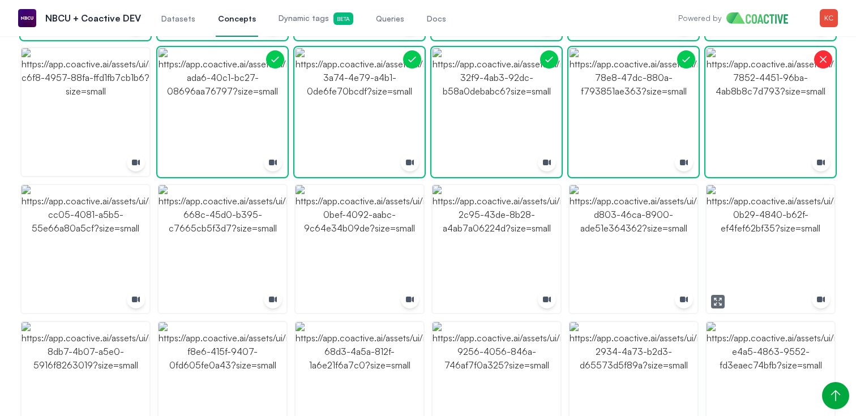
scroll to position [1051, 0]
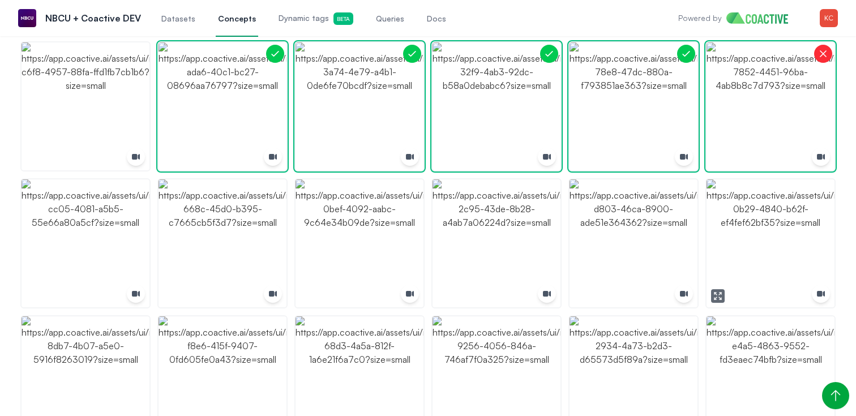
click at [779, 237] on img "button" at bounding box center [771, 244] width 128 height 128
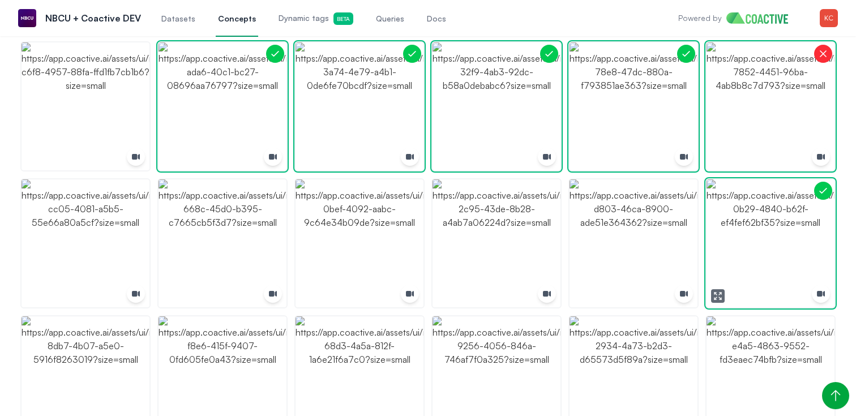
drag, startPoint x: 779, startPoint y: 237, endPoint x: 707, endPoint y: 238, distance: 71.9
click at [779, 237] on img "button" at bounding box center [771, 244] width 128 height 128
click at [498, 242] on img "button" at bounding box center [497, 244] width 128 height 128
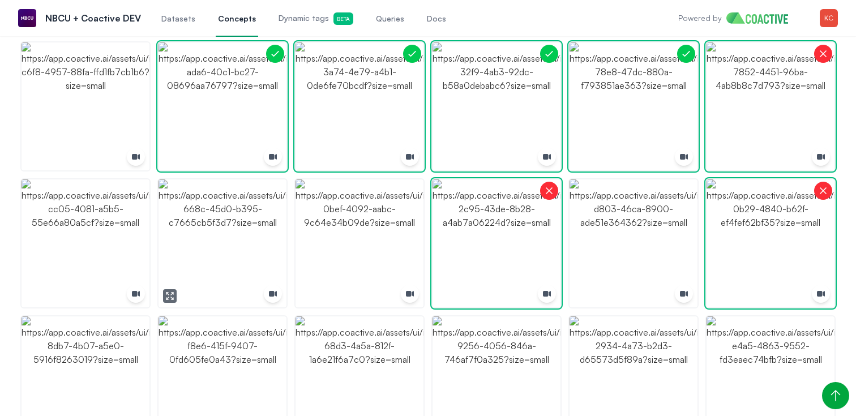
drag, startPoint x: 216, startPoint y: 249, endPoint x: 215, endPoint y: 257, distance: 8.0
click at [216, 249] on img "button" at bounding box center [223, 244] width 128 height 128
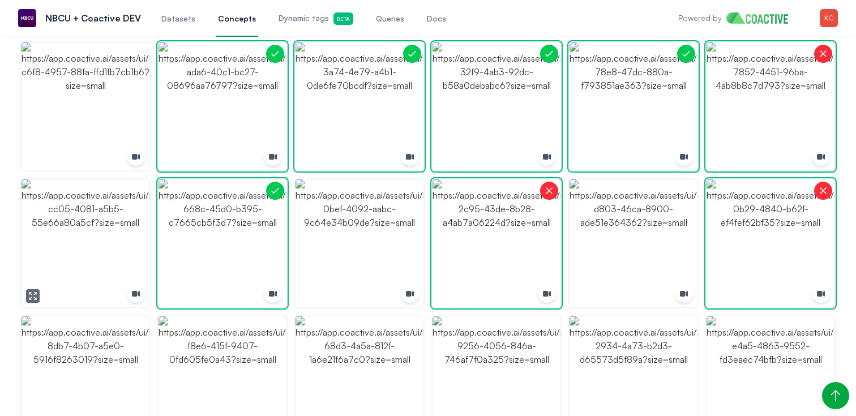
click at [76, 265] on img "button" at bounding box center [86, 244] width 128 height 128
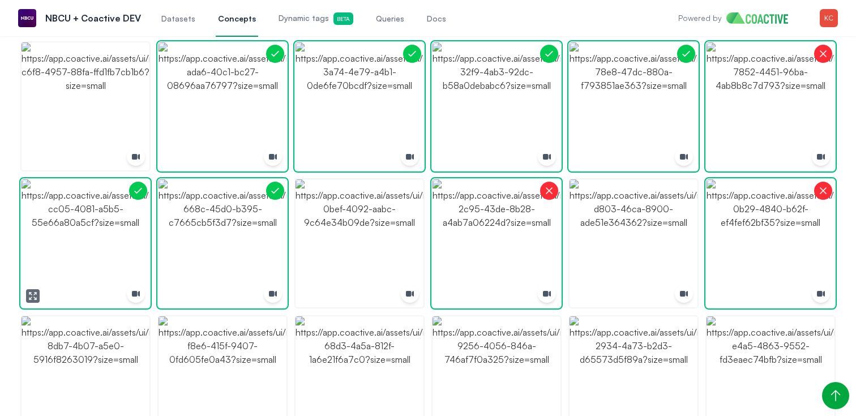
click at [76, 265] on img "button" at bounding box center [86, 244] width 128 height 128
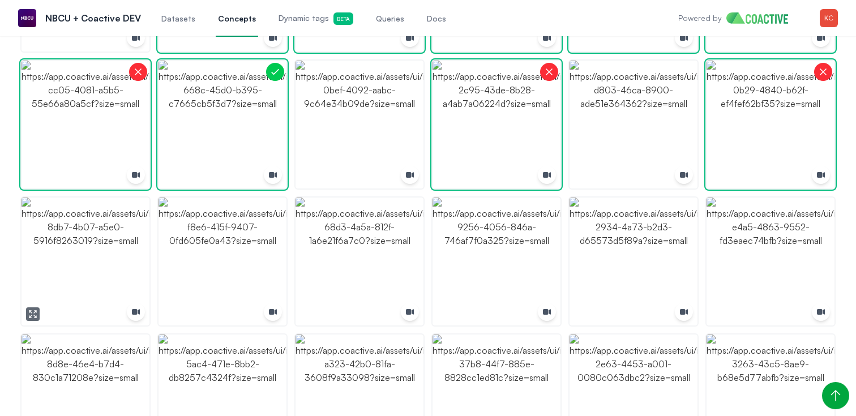
scroll to position [1174, 0]
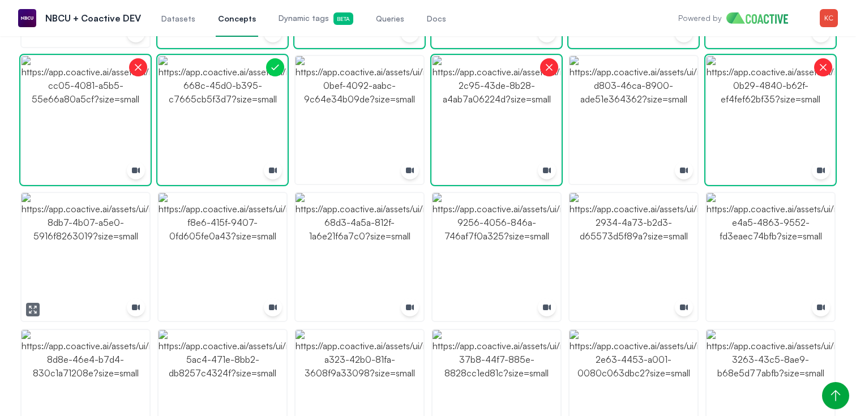
drag, startPoint x: 98, startPoint y: 262, endPoint x: 105, endPoint y: 261, distance: 7.4
click at [98, 262] on img "button" at bounding box center [86, 257] width 128 height 128
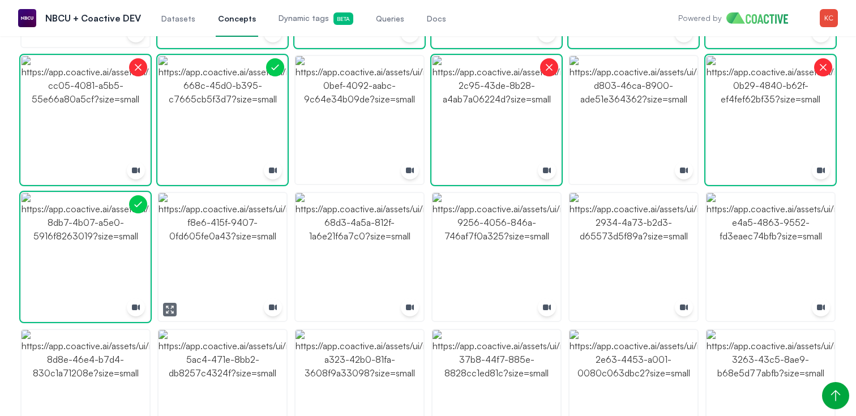
click at [236, 250] on img "button" at bounding box center [223, 257] width 128 height 128
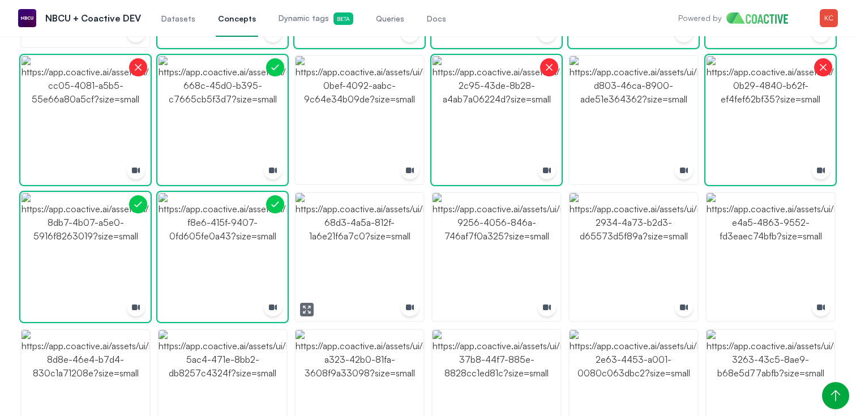
drag, startPoint x: 335, startPoint y: 249, endPoint x: 391, endPoint y: 249, distance: 55.5
click at [335, 249] on img "button" at bounding box center [360, 257] width 128 height 128
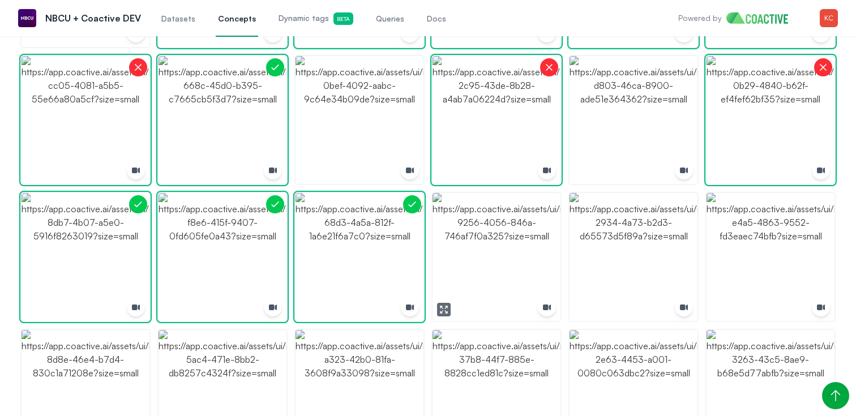
click at [527, 259] on img "button" at bounding box center [497, 257] width 128 height 128
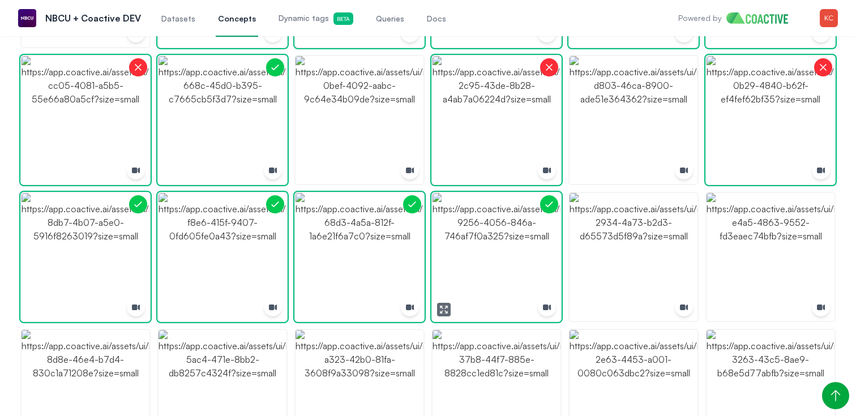
drag, startPoint x: 527, startPoint y: 259, endPoint x: 587, endPoint y: 255, distance: 60.2
click at [527, 259] on img "button" at bounding box center [497, 257] width 128 height 128
click at [654, 254] on img "button" at bounding box center [634, 257] width 128 height 128
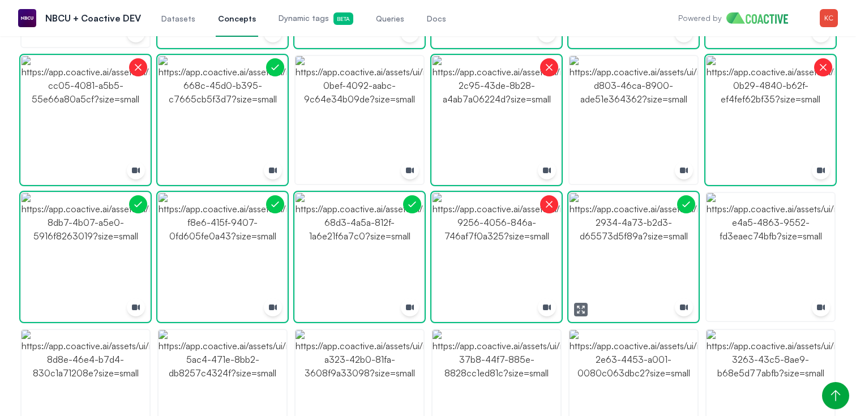
click at [654, 254] on img "button" at bounding box center [634, 257] width 128 height 128
click at [771, 252] on img "button" at bounding box center [771, 257] width 128 height 128
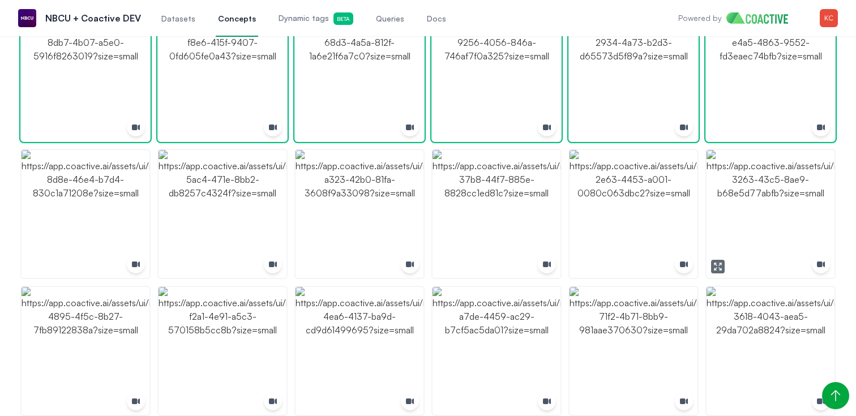
scroll to position [1365, 0]
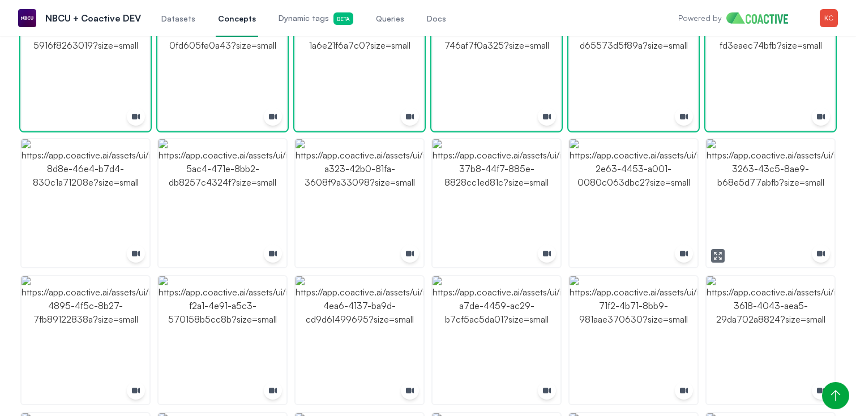
click at [760, 242] on img "button" at bounding box center [771, 203] width 128 height 128
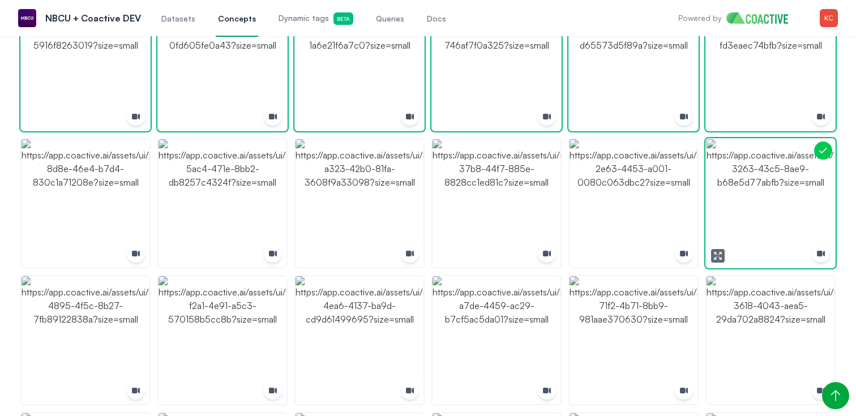
click at [760, 242] on img "button" at bounding box center [771, 203] width 128 height 128
click at [643, 231] on img "button" at bounding box center [634, 203] width 128 height 128
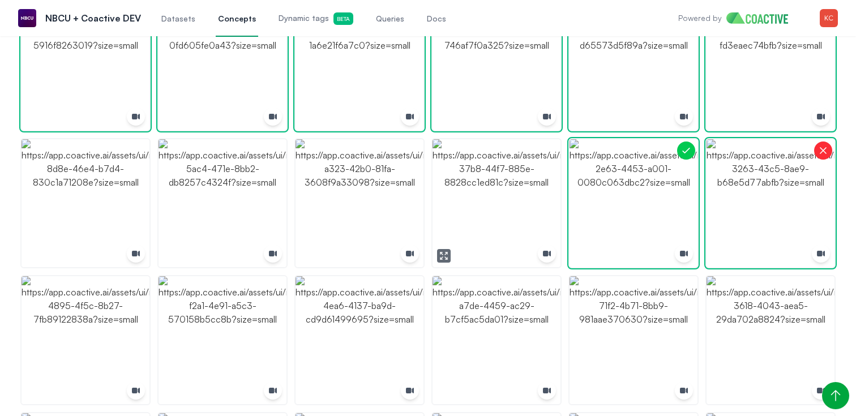
click at [503, 222] on img "button" at bounding box center [497, 203] width 128 height 128
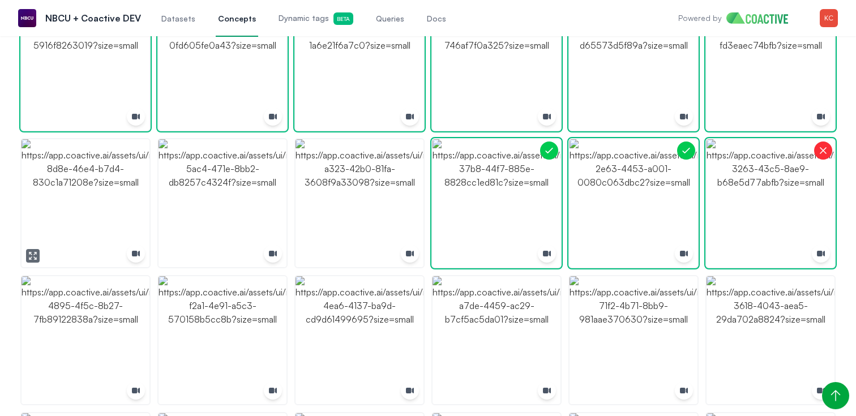
click at [101, 227] on img "button" at bounding box center [86, 203] width 128 height 128
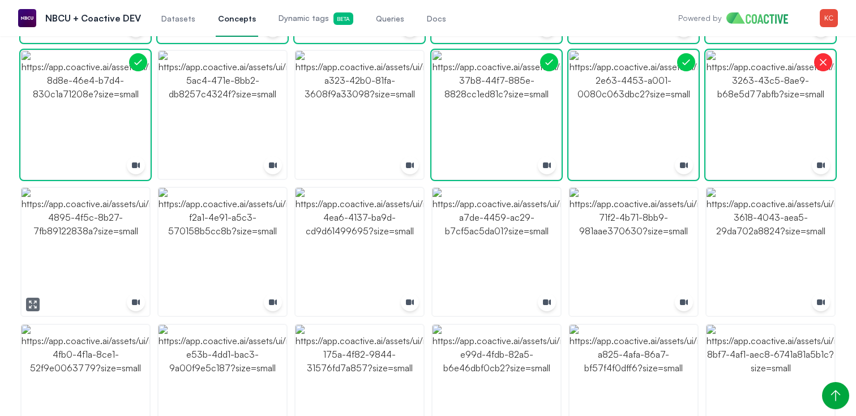
scroll to position [1458, 0]
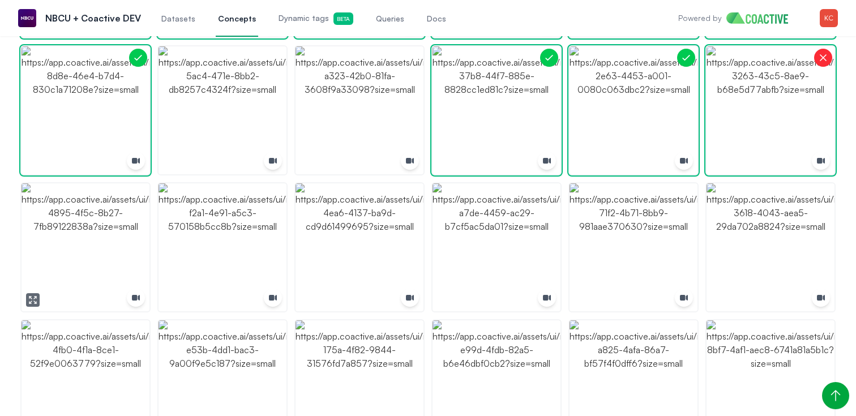
click at [109, 251] on img "button" at bounding box center [86, 248] width 128 height 128
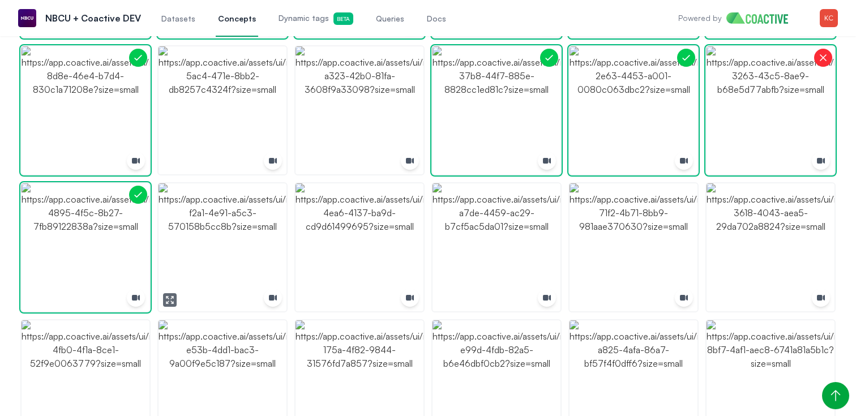
drag, startPoint x: 234, startPoint y: 247, endPoint x: 276, endPoint y: 245, distance: 42.5
click at [234, 247] on img "button" at bounding box center [223, 248] width 128 height 128
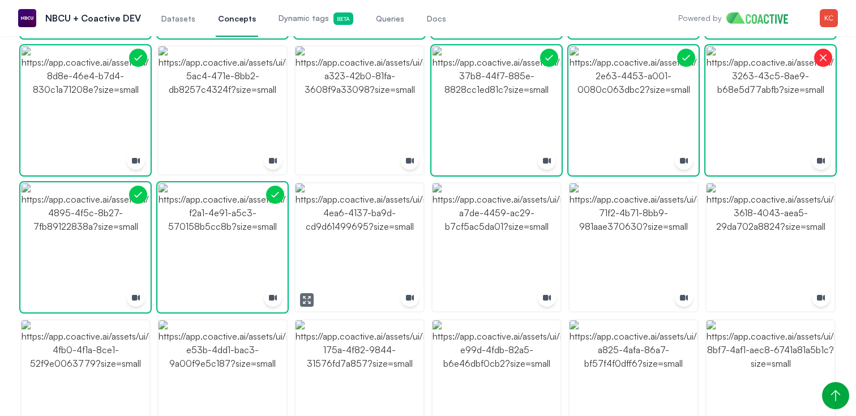
click at [337, 244] on img "button" at bounding box center [360, 248] width 128 height 128
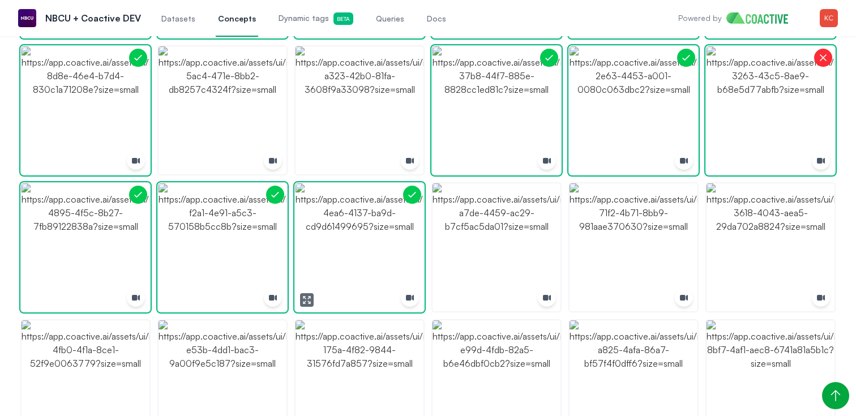
click at [338, 244] on img "button" at bounding box center [360, 248] width 128 height 128
click at [487, 243] on img "button" at bounding box center [497, 248] width 128 height 128
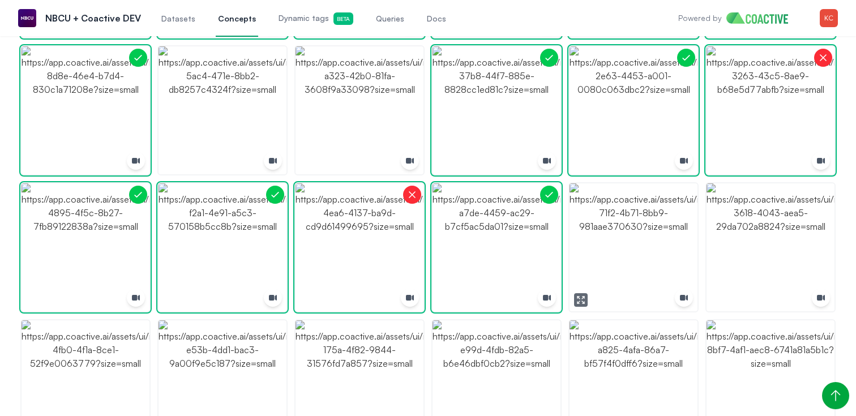
click at [611, 244] on img "button" at bounding box center [634, 248] width 128 height 128
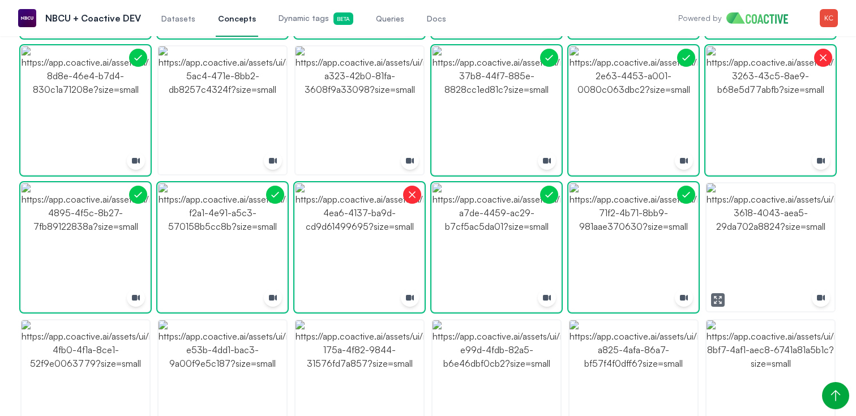
click at [795, 251] on img "button" at bounding box center [771, 248] width 128 height 128
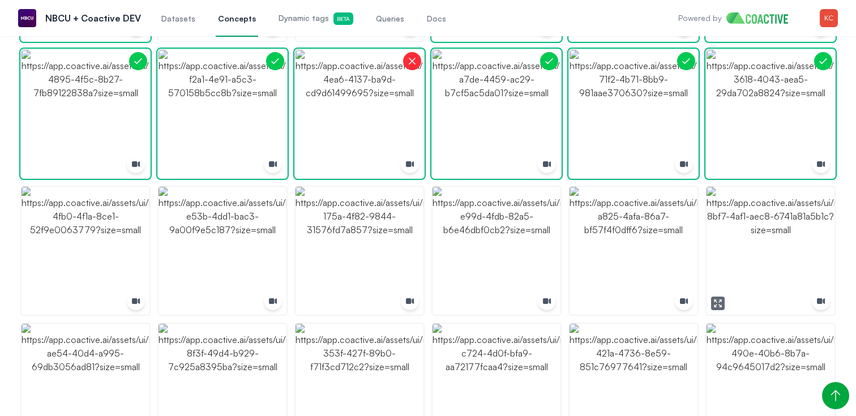
scroll to position [1597, 0]
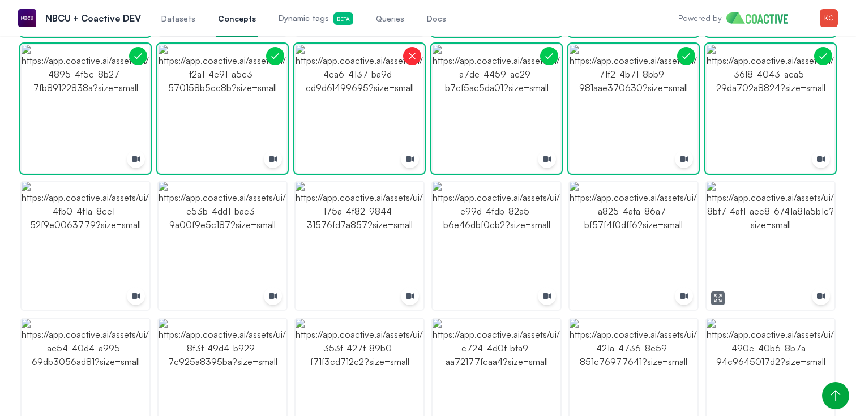
drag, startPoint x: 775, startPoint y: 253, endPoint x: 766, endPoint y: 253, distance: 9.1
click at [775, 253] on img "button" at bounding box center [771, 246] width 128 height 128
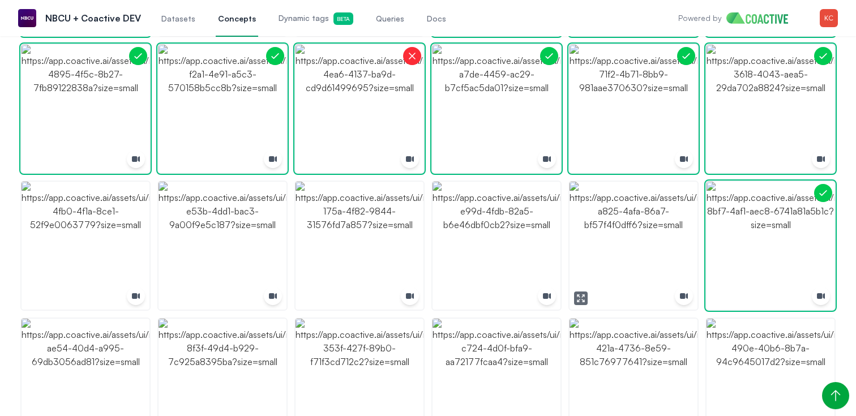
click at [581, 298] on icon "button" at bounding box center [581, 298] width 9 height 9
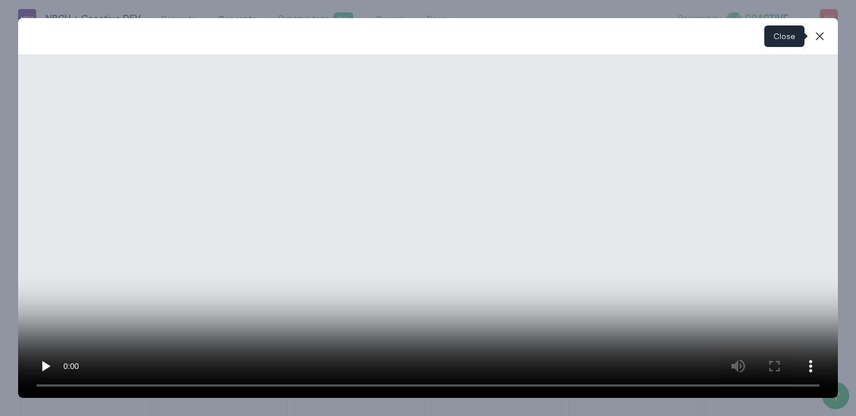
click at [818, 32] on icon "button" at bounding box center [820, 36] width 14 height 14
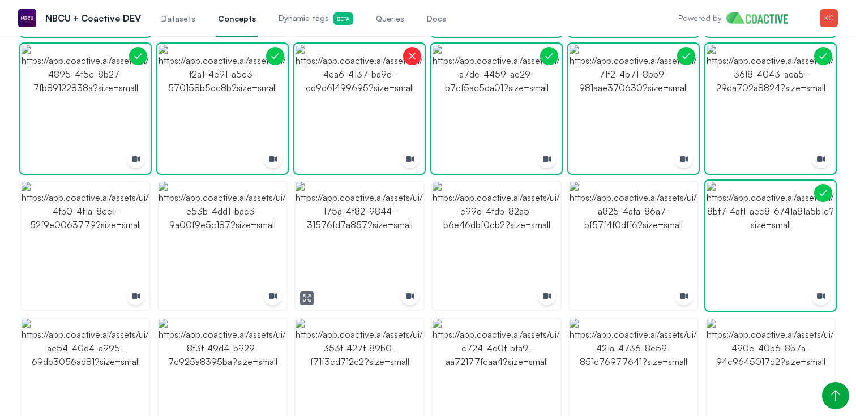
click at [368, 254] on img "button" at bounding box center [360, 246] width 128 height 128
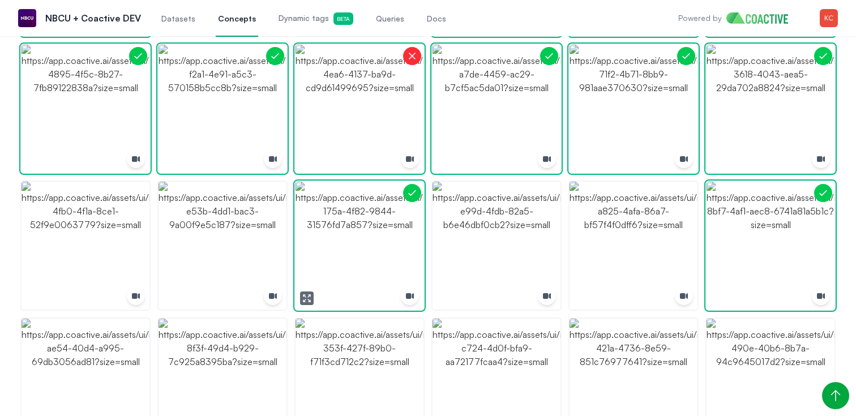
drag, startPoint x: 368, startPoint y: 254, endPoint x: 322, endPoint y: 253, distance: 45.9
click at [367, 254] on img "button" at bounding box center [360, 246] width 128 height 128
click at [246, 250] on img "button" at bounding box center [223, 246] width 128 height 128
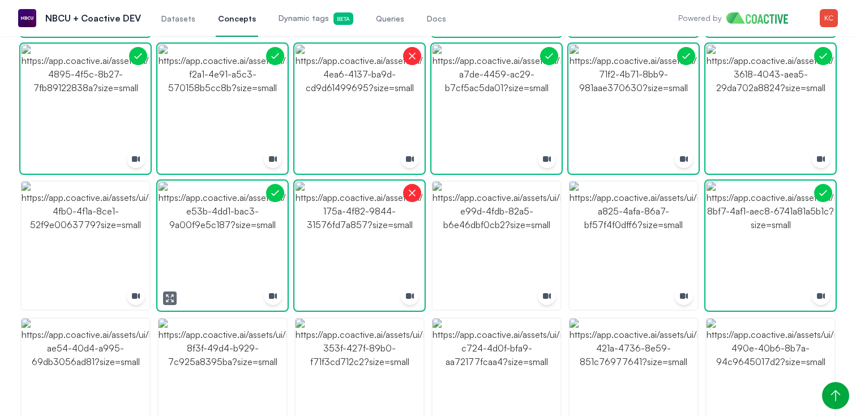
drag, startPoint x: 246, startPoint y: 250, endPoint x: 198, endPoint y: 250, distance: 48.7
click at [244, 250] on img "button" at bounding box center [223, 246] width 128 height 128
click at [105, 251] on img "button" at bounding box center [86, 246] width 128 height 128
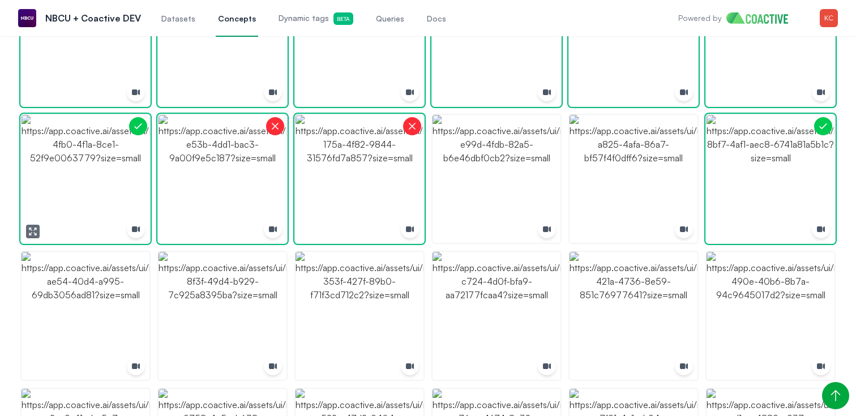
scroll to position [1752, 0]
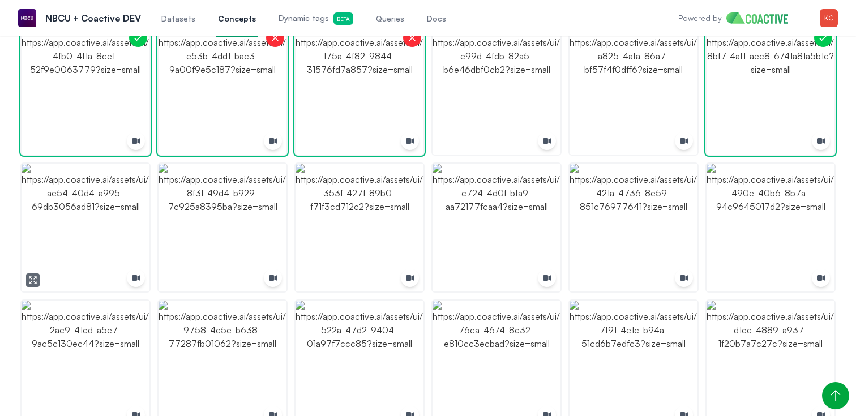
click at [101, 251] on img "button" at bounding box center [86, 228] width 128 height 128
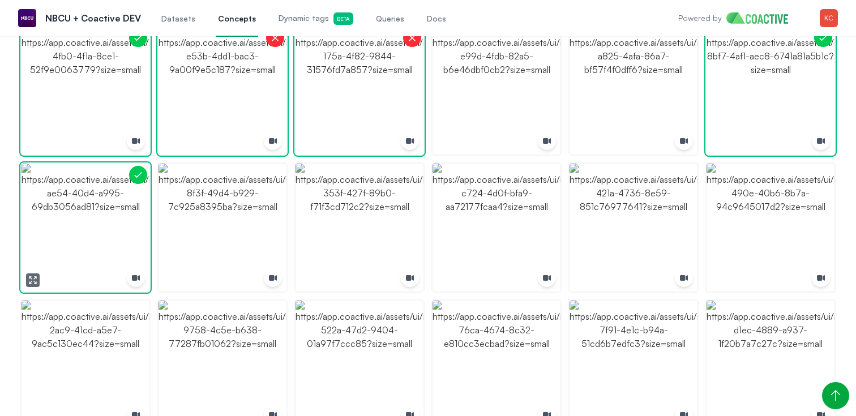
click at [31, 281] on icon "button" at bounding box center [32, 280] width 9 height 9
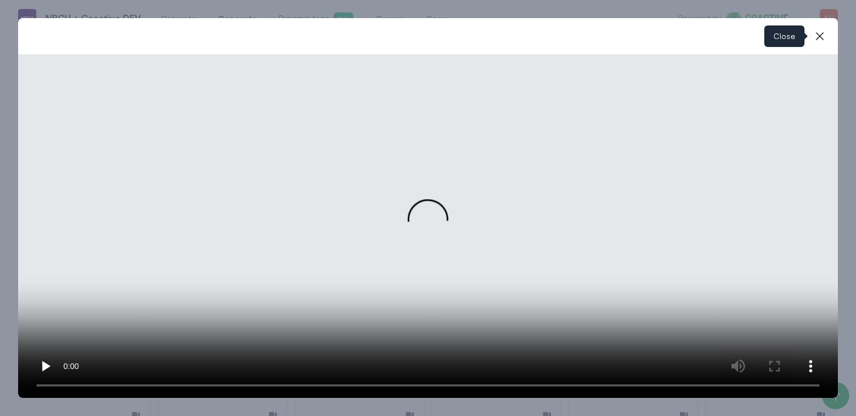
drag, startPoint x: 822, startPoint y: 39, endPoint x: 808, endPoint y: 67, distance: 31.7
click at [822, 39] on icon "button" at bounding box center [820, 36] width 8 height 8
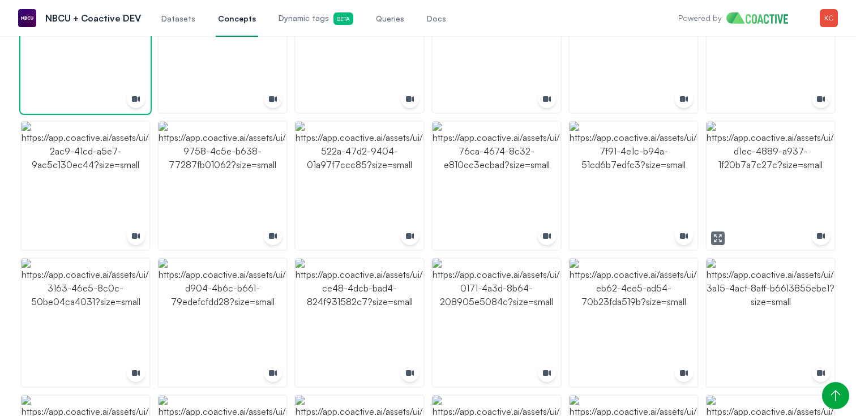
scroll to position [1932, 0]
click at [366, 308] on img "button" at bounding box center [360, 321] width 128 height 128
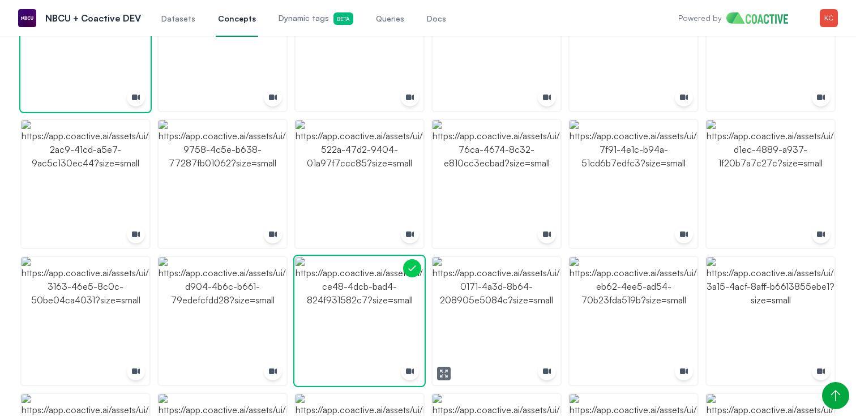
drag, startPoint x: 510, startPoint y: 303, endPoint x: 553, endPoint y: 294, distance: 44.0
click at [510, 303] on img "button" at bounding box center [497, 321] width 128 height 128
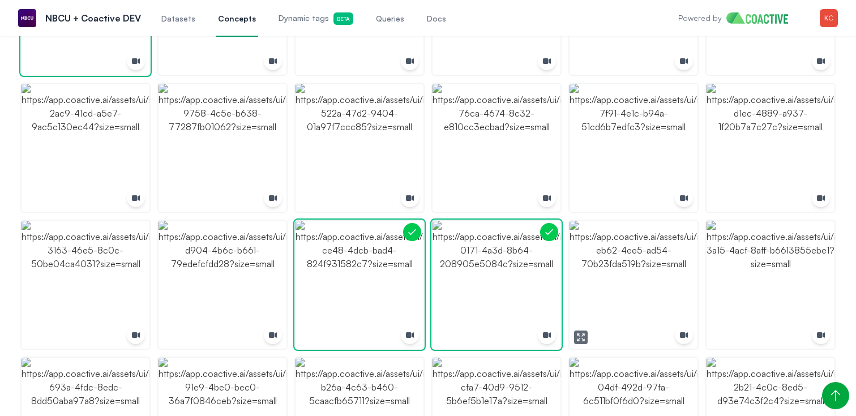
click at [635, 282] on img "button" at bounding box center [634, 285] width 128 height 128
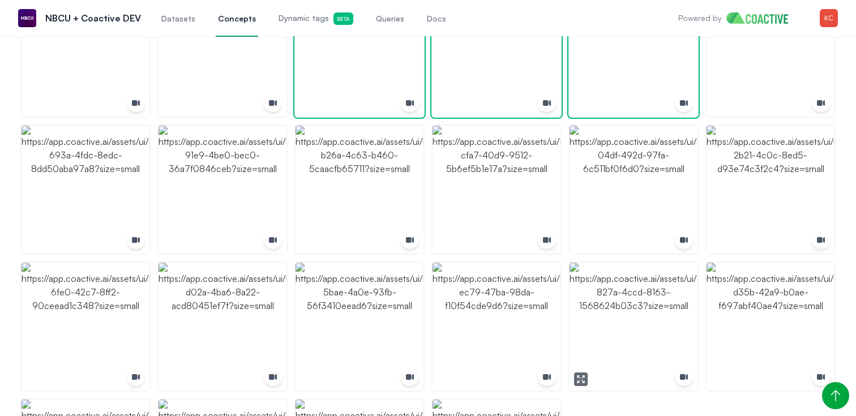
scroll to position [2202, 0]
click at [347, 231] on img "button" at bounding box center [360, 189] width 128 height 128
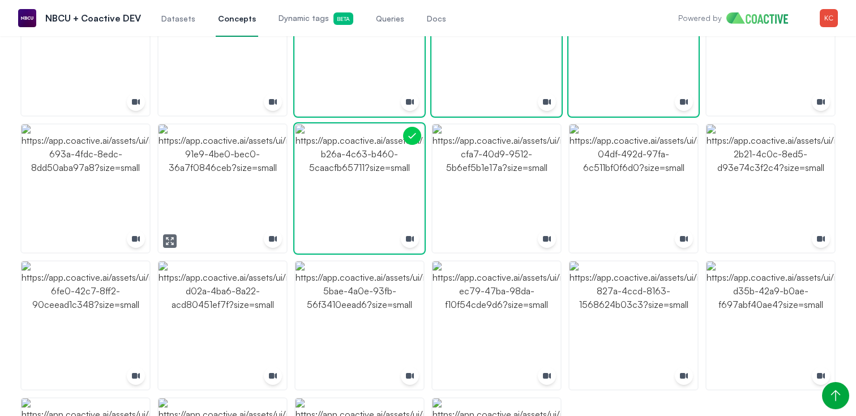
drag, startPoint x: 231, startPoint y: 221, endPoint x: 252, endPoint y: 221, distance: 21.0
click at [231, 222] on img "button" at bounding box center [223, 189] width 128 height 128
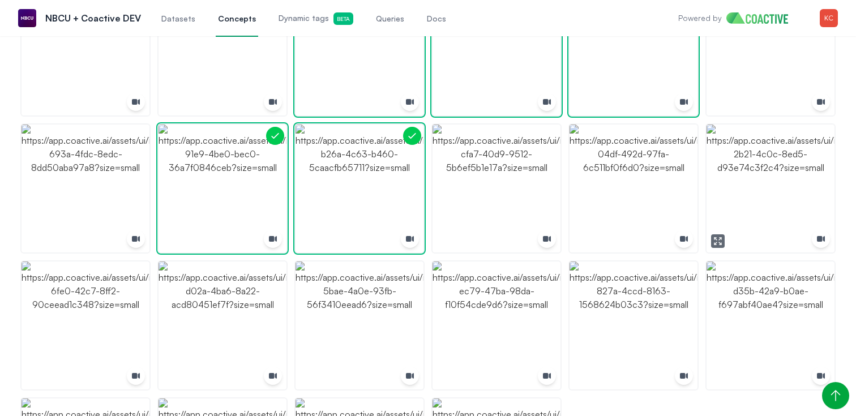
drag, startPoint x: 762, startPoint y: 225, endPoint x: 737, endPoint y: 222, distance: 25.2
click at [762, 225] on img "button" at bounding box center [771, 189] width 128 height 128
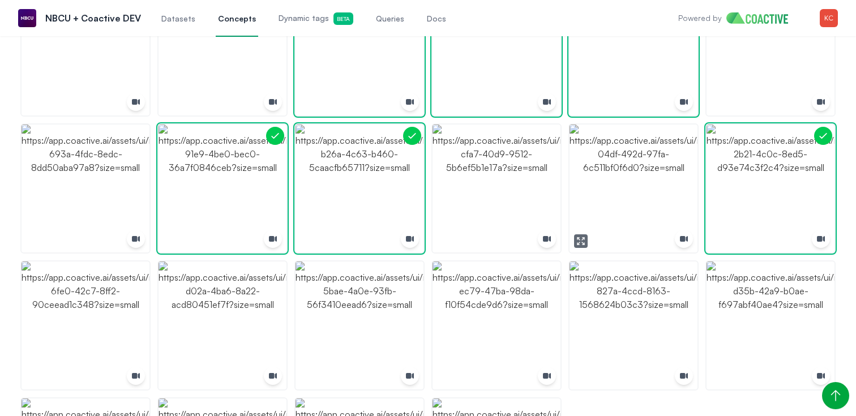
click at [582, 240] on icon "button" at bounding box center [581, 241] width 9 height 9
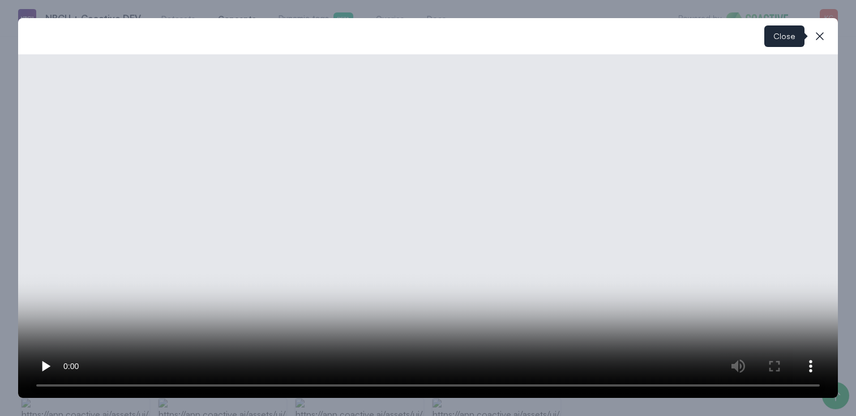
click at [821, 40] on icon "button" at bounding box center [820, 36] width 14 height 14
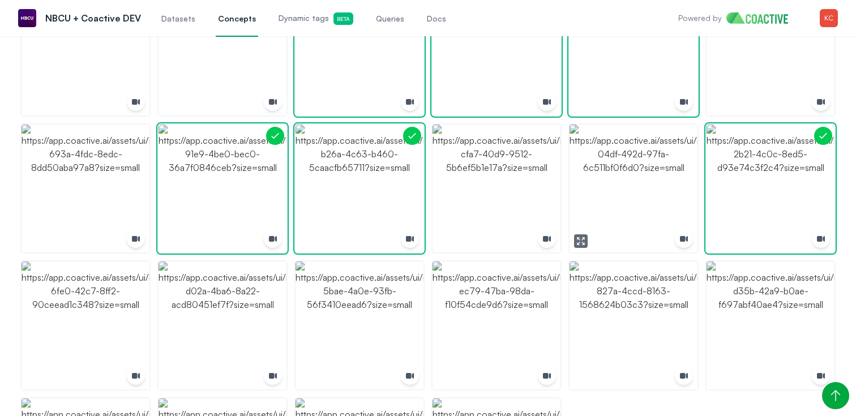
click at [662, 178] on img "button" at bounding box center [634, 189] width 128 height 128
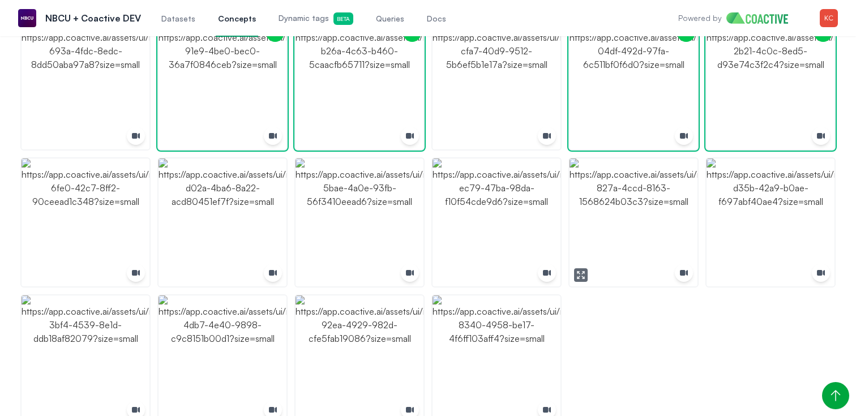
scroll to position [2307, 0]
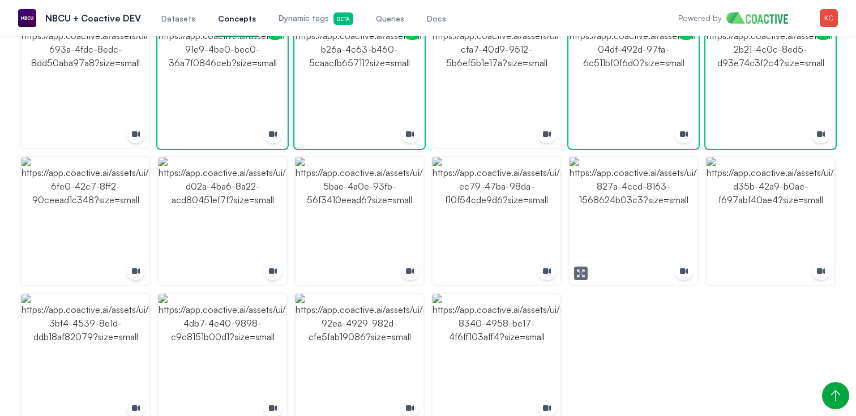
drag, startPoint x: 638, startPoint y: 189, endPoint x: 664, endPoint y: 194, distance: 26.5
click at [638, 189] on img "button" at bounding box center [634, 221] width 128 height 128
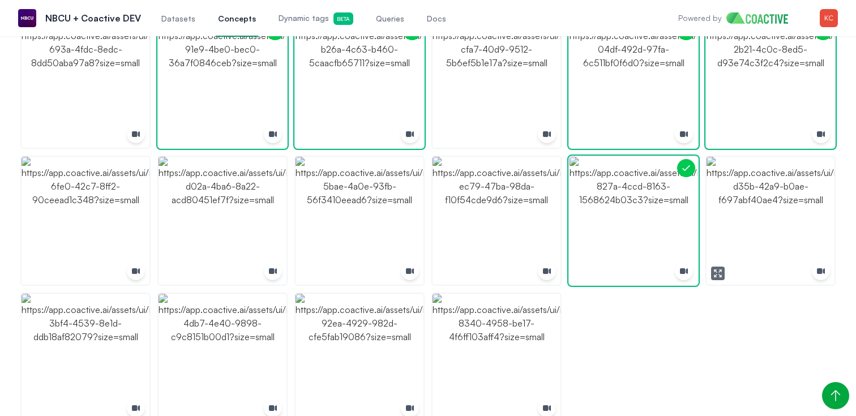
drag, startPoint x: 774, startPoint y: 204, endPoint x: 726, endPoint y: 207, distance: 48.2
click at [774, 204] on img "button" at bounding box center [771, 221] width 128 height 128
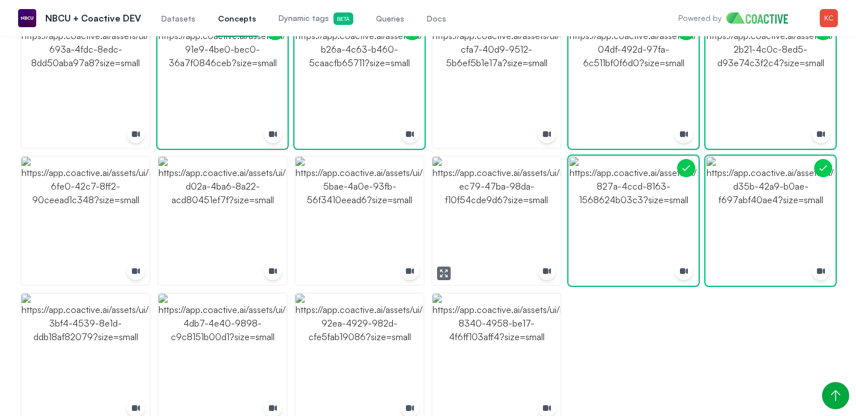
drag, startPoint x: 496, startPoint y: 218, endPoint x: 478, endPoint y: 217, distance: 18.1
click at [496, 218] on img "button" at bounding box center [497, 221] width 128 height 128
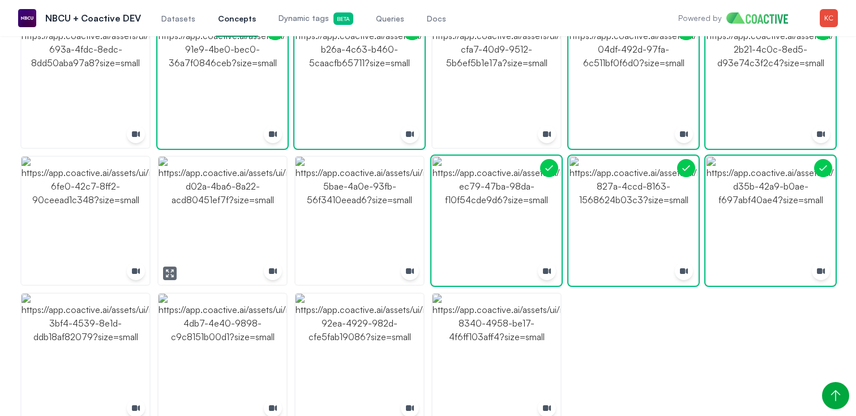
drag, startPoint x: 213, startPoint y: 211, endPoint x: 144, endPoint y: 214, distance: 69.2
click at [212, 211] on img "button" at bounding box center [223, 221] width 128 height 128
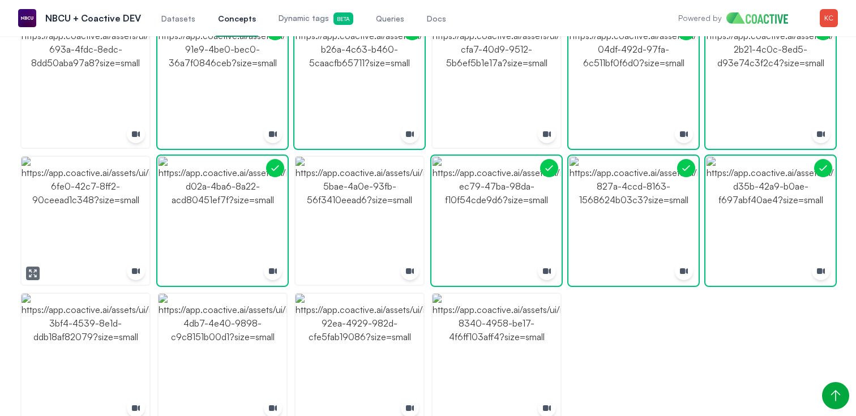
click at [84, 212] on img "button" at bounding box center [86, 221] width 128 height 128
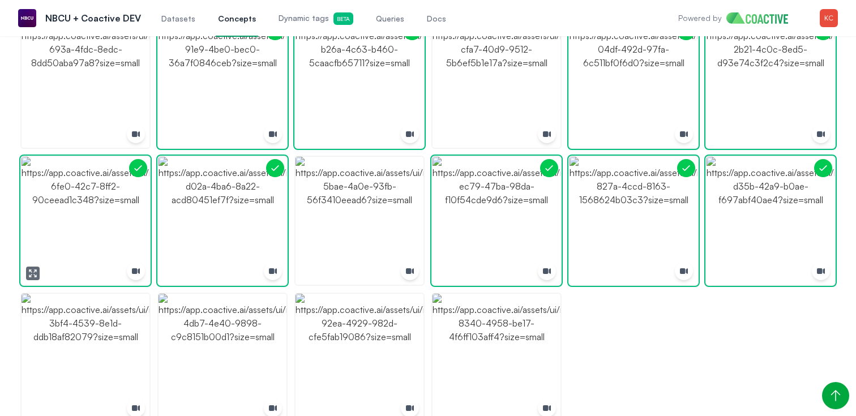
scroll to position [2329, 0]
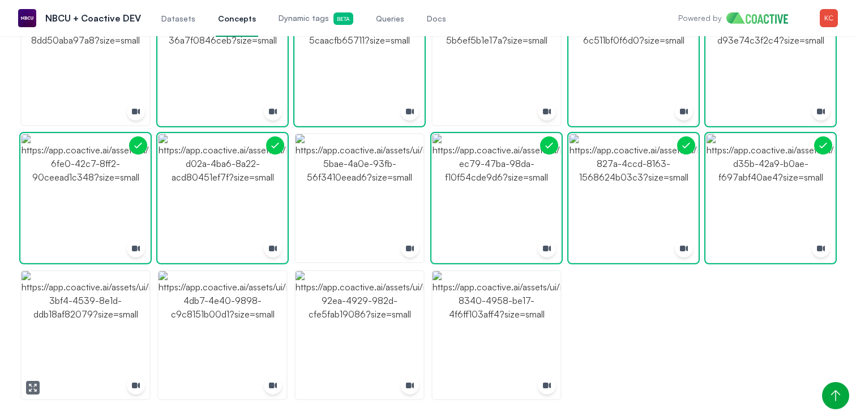
click at [92, 313] on img "button" at bounding box center [86, 335] width 128 height 128
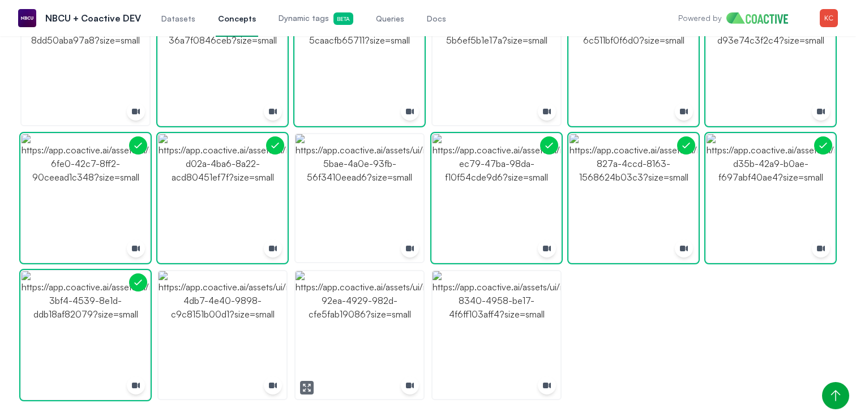
click at [352, 319] on img "button" at bounding box center [360, 335] width 128 height 128
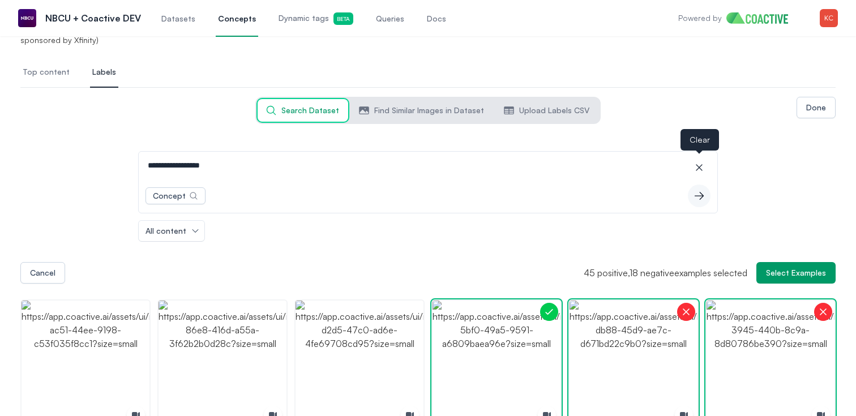
scroll to position [157, 0]
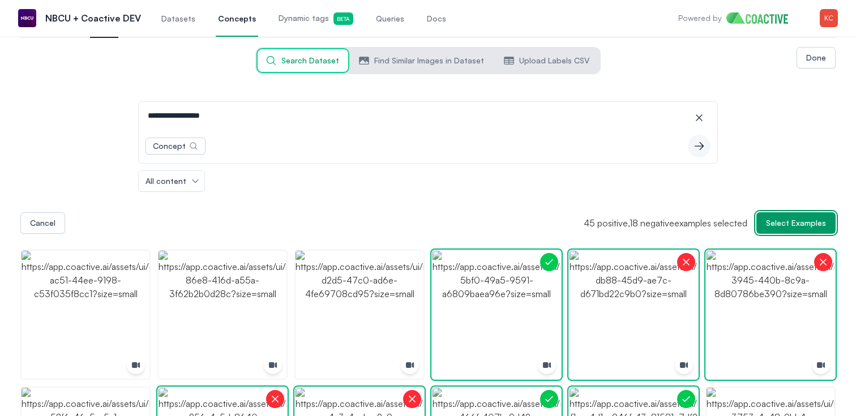
click at [789, 221] on span "Select Examples" at bounding box center [796, 222] width 60 height 11
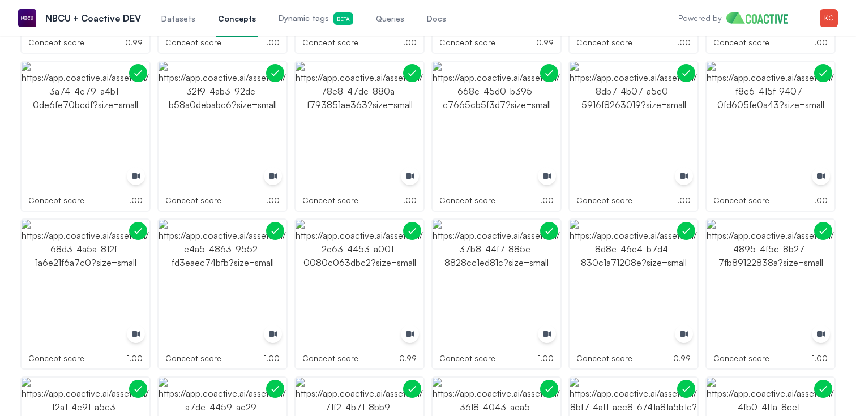
scroll to position [0, 0]
